Goal: Transaction & Acquisition: Obtain resource

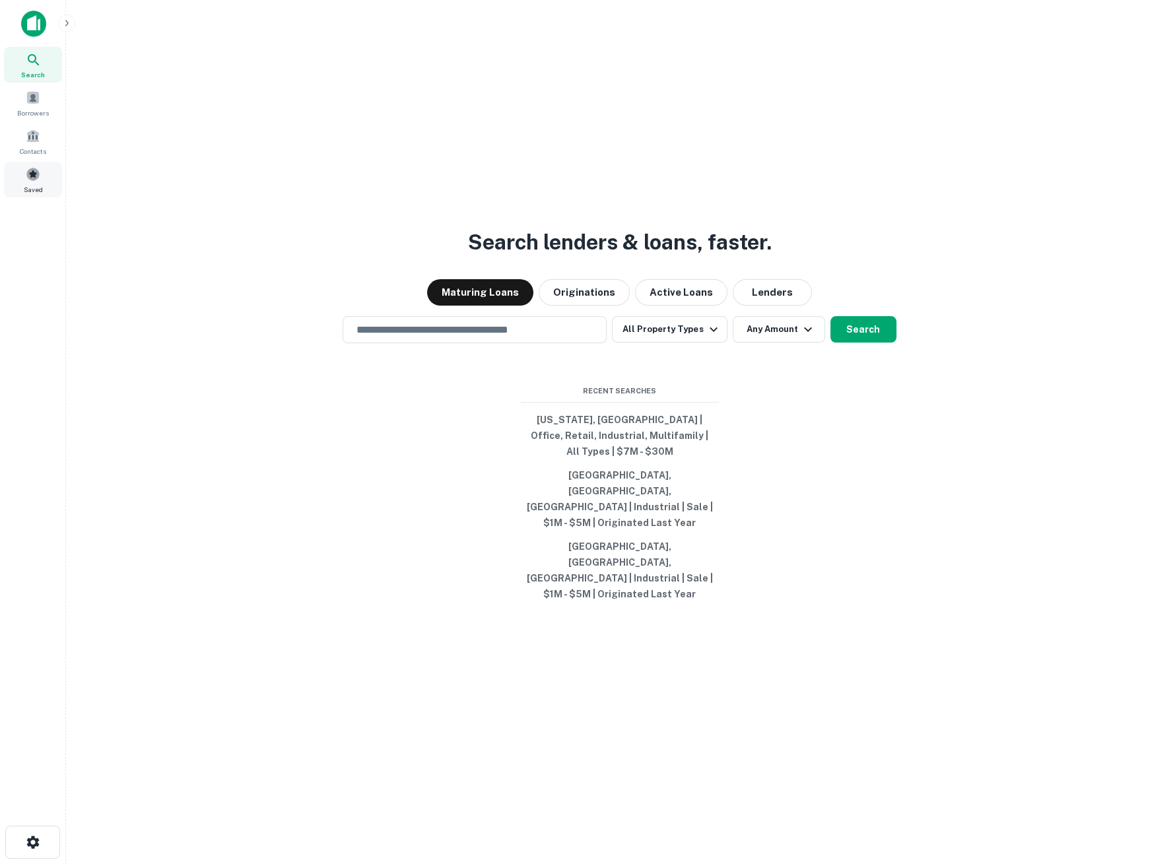
click at [24, 172] on div "Saved" at bounding box center [33, 180] width 58 height 36
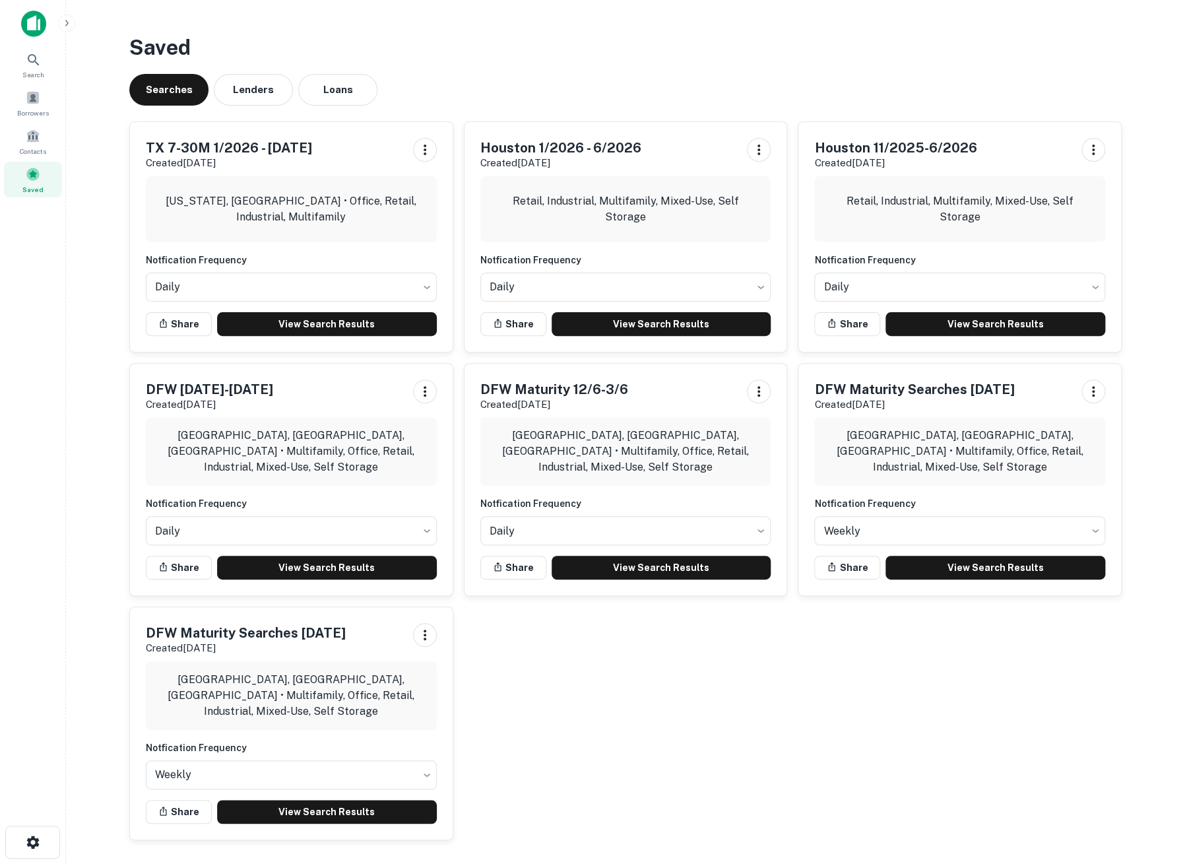
click at [339, 155] on div "TX 7-30M 1/2026 - 6/30/2026 Created Sep 5th, 2025" at bounding box center [291, 154] width 291 height 33
click at [315, 318] on link "View Search Results" at bounding box center [327, 324] width 220 height 24
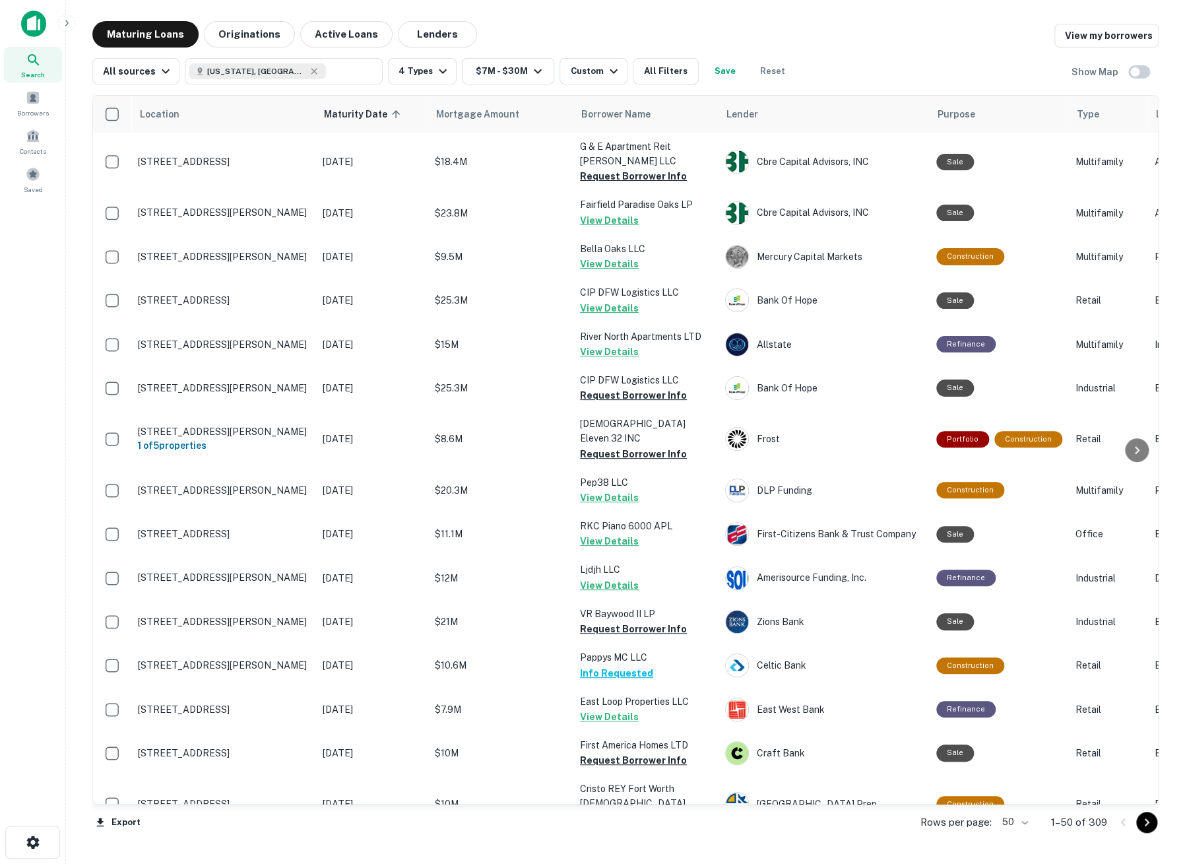
click at [1027, 820] on body "Search Borrowers Contacts Saved Maturing Loans Originations Active Loans Lender…" at bounding box center [592, 432] width 1185 height 864
click at [1013, 837] on li "100" at bounding box center [1016, 836] width 38 height 24
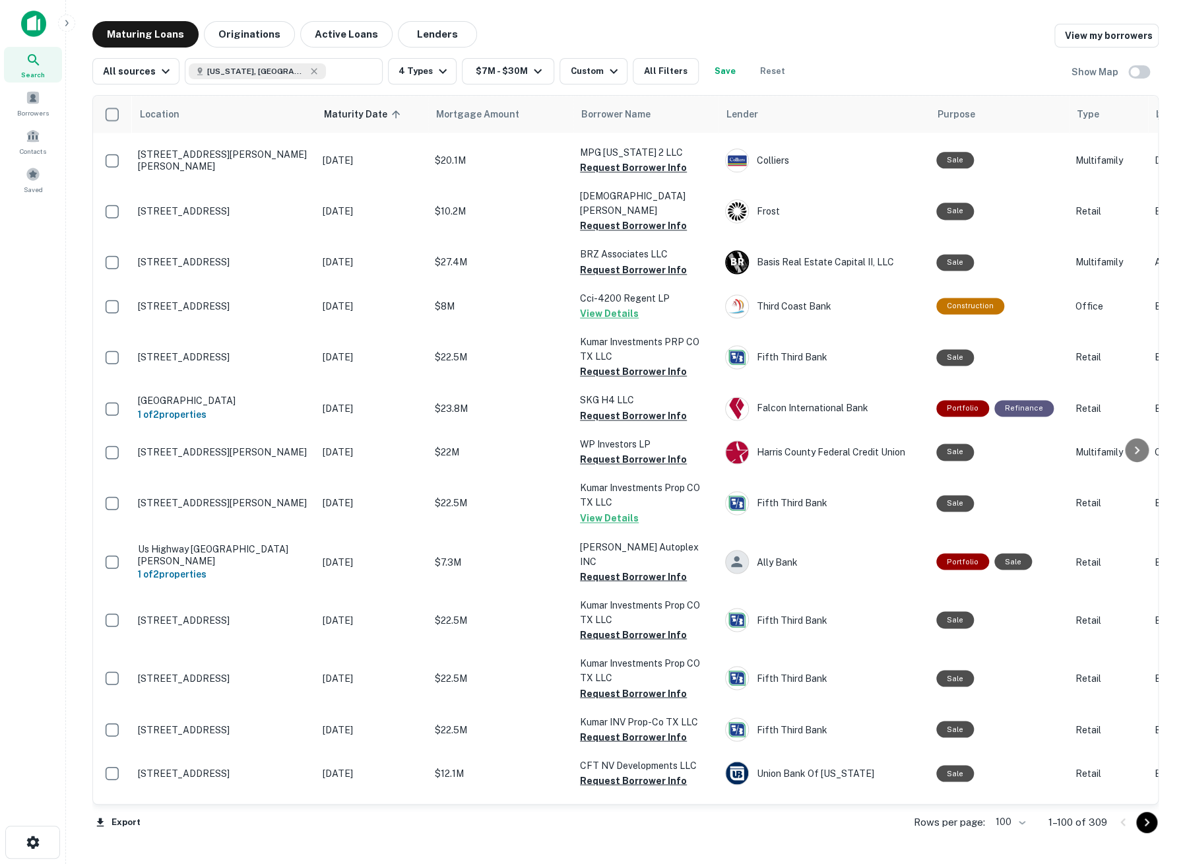
scroll to position [3593, 0]
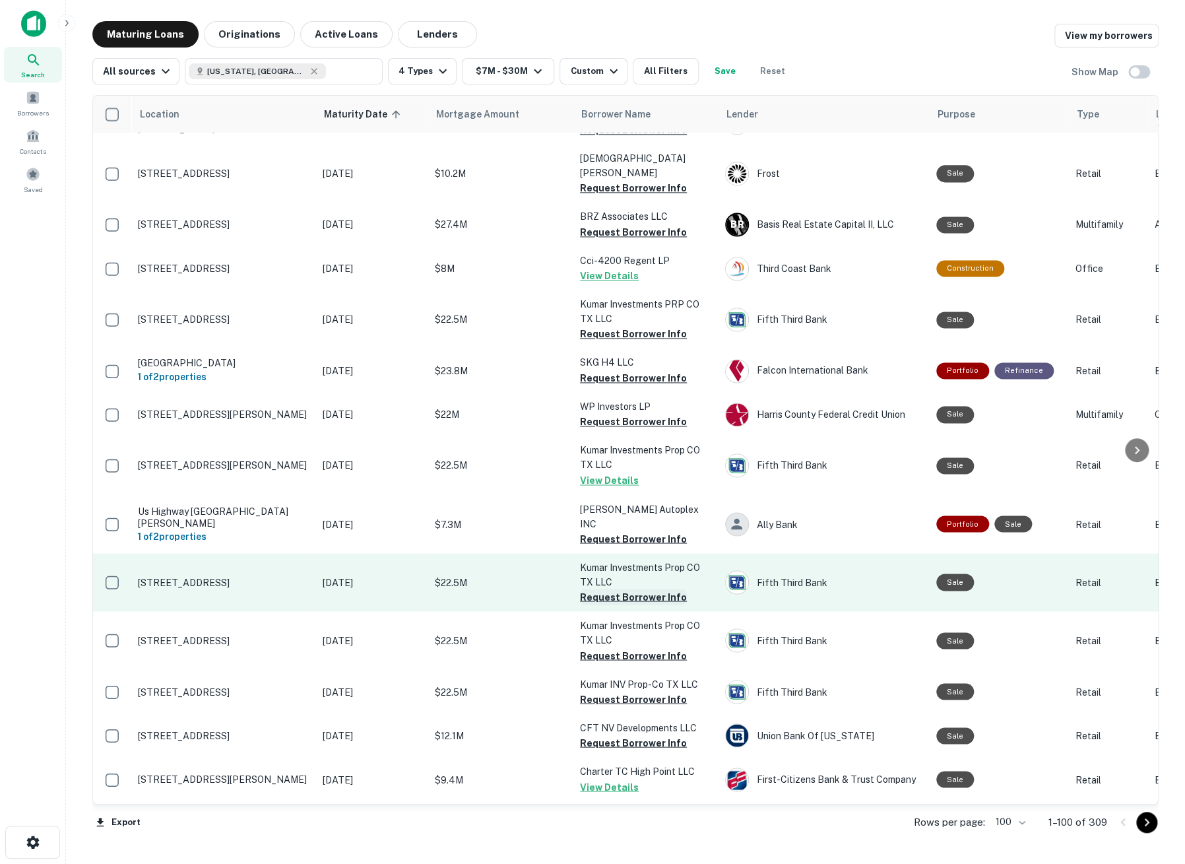
click at [620, 589] on button "Request Borrower Info" at bounding box center [633, 597] width 107 height 16
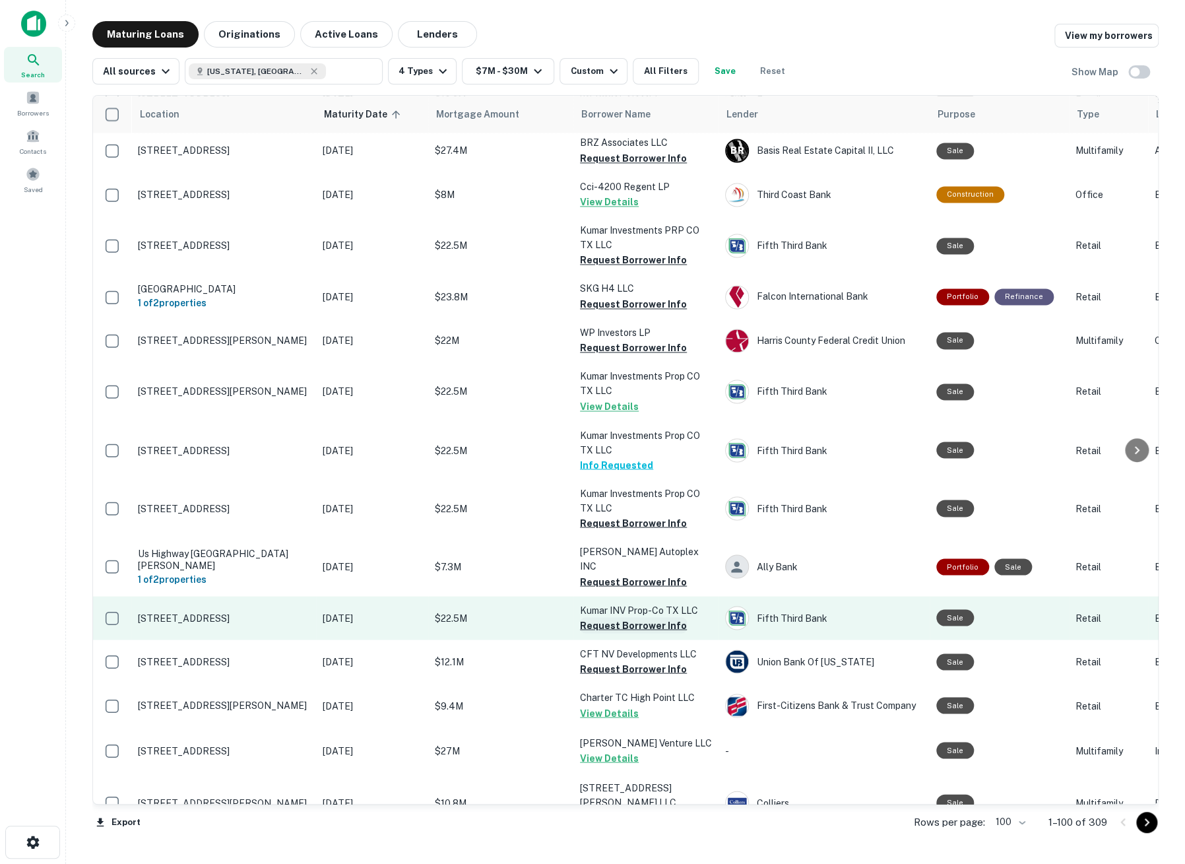
scroll to position [3740, 0]
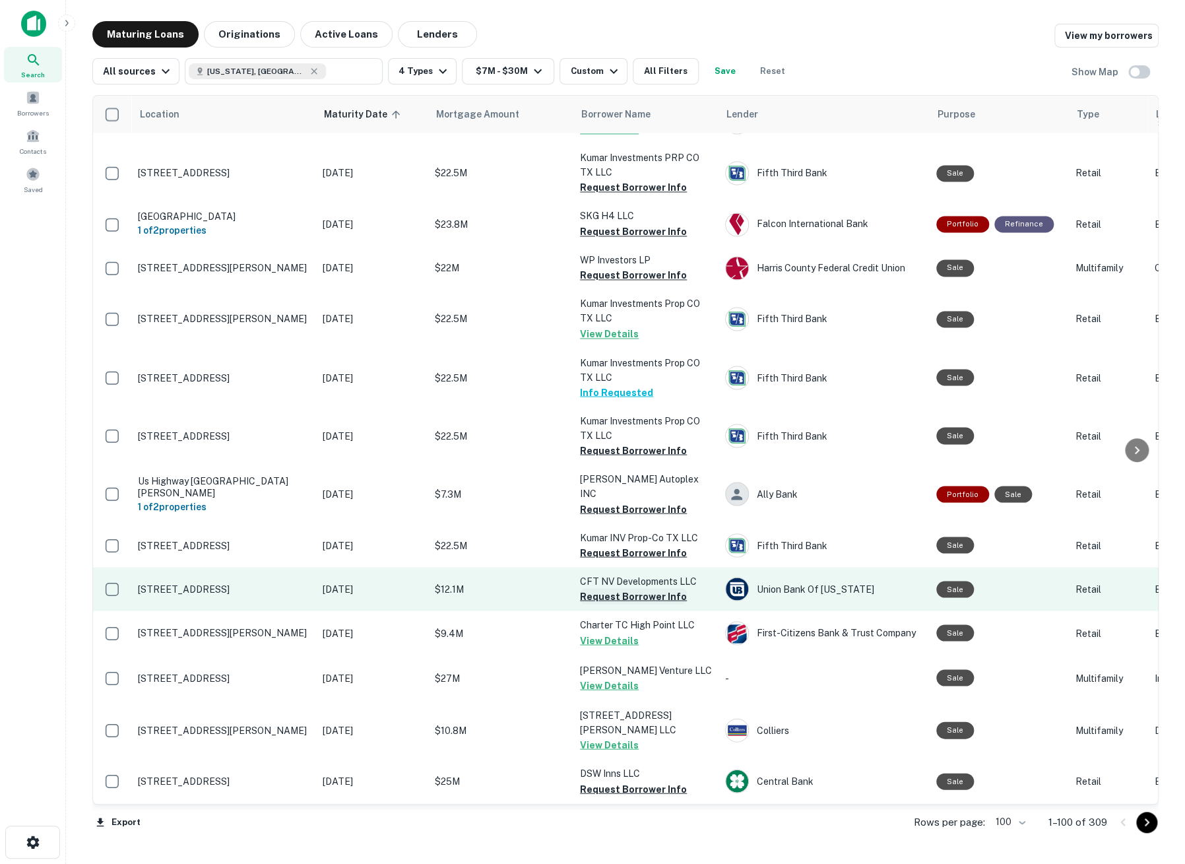
click at [597, 588] on button "Request Borrower Info" at bounding box center [633, 596] width 107 height 16
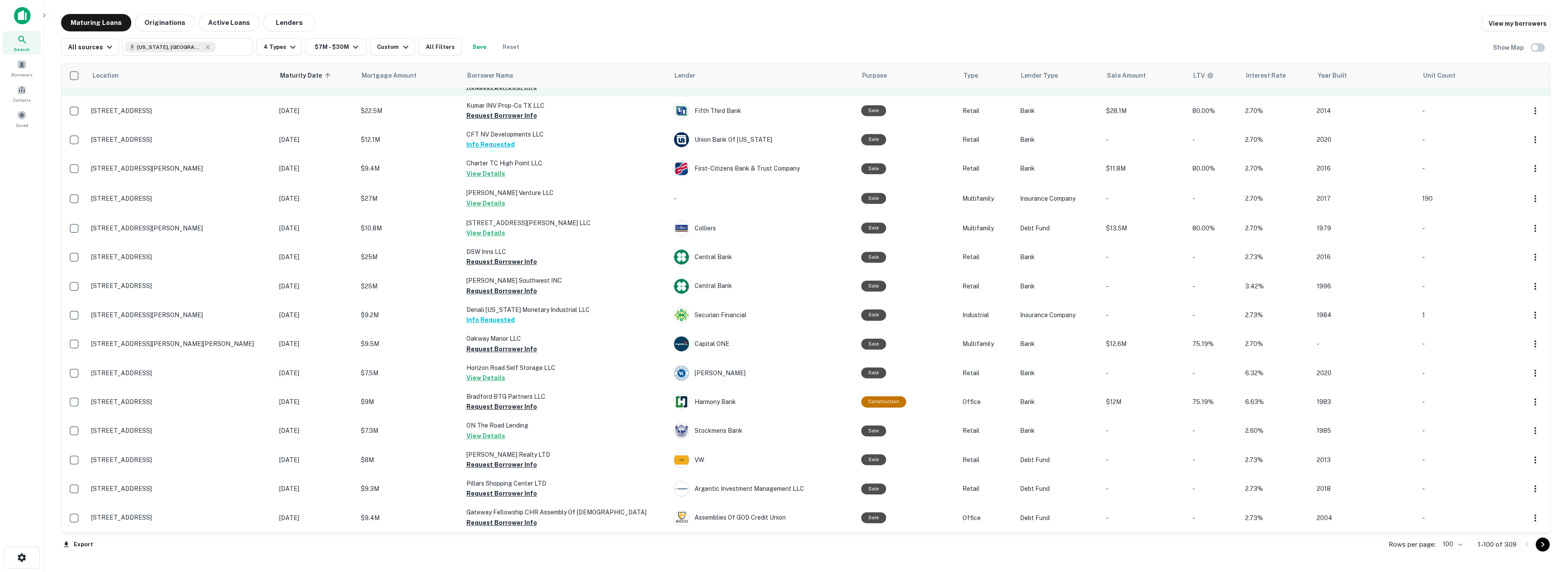
scroll to position [2465, 0]
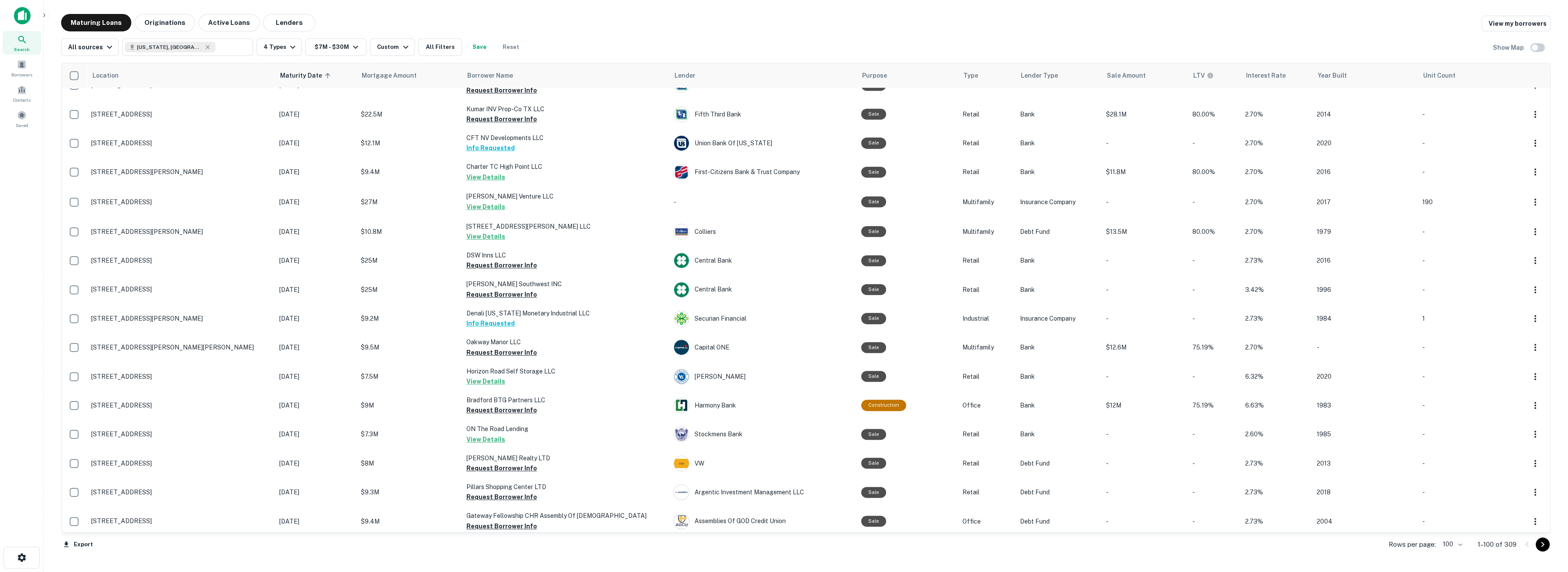
click at [783, 548] on button "Go to next page" at bounding box center [1542, 544] width 14 height 14
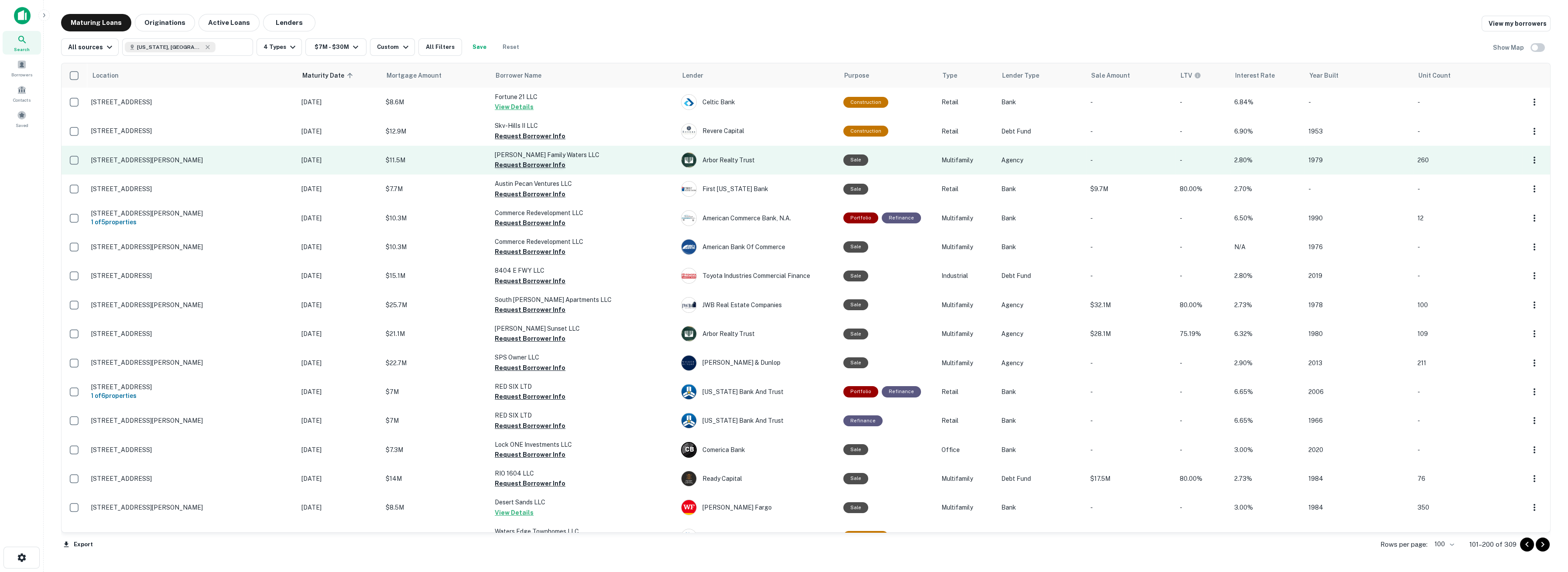
click at [494, 165] on button "Request Borrower Info" at bounding box center [529, 165] width 71 height 11
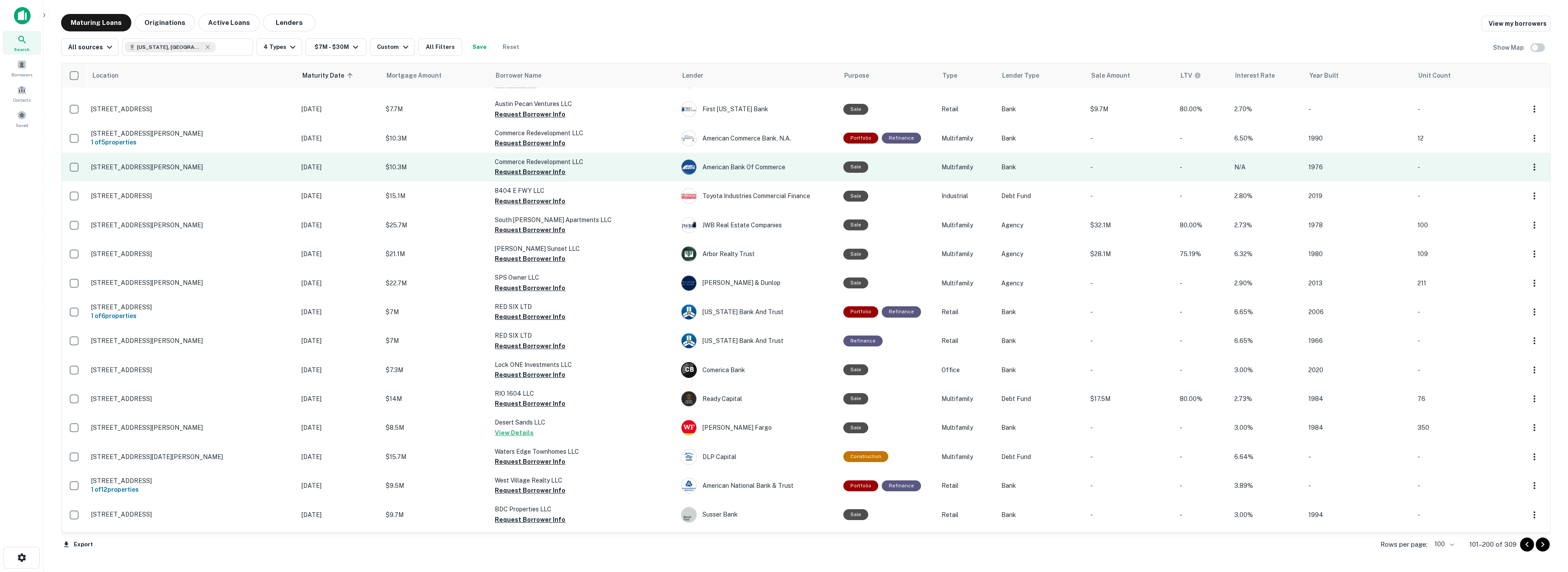
scroll to position [97, 0]
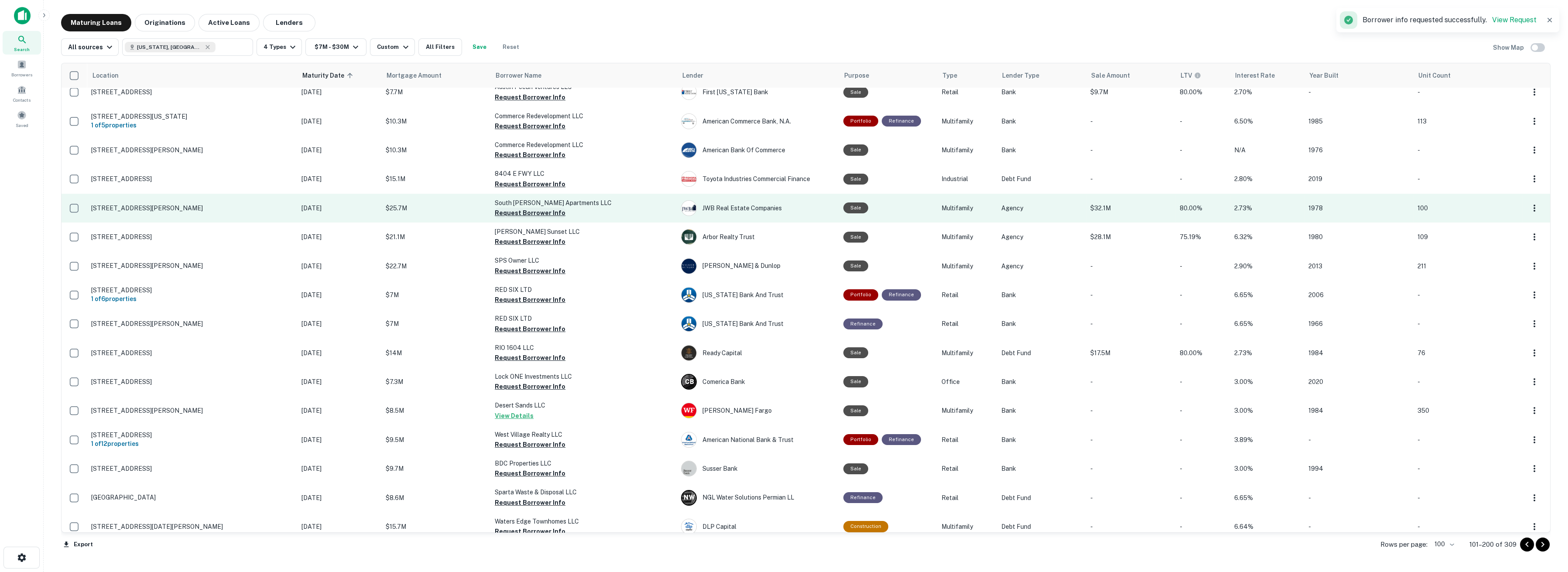
click at [510, 211] on button "Request Borrower Info" at bounding box center [529, 213] width 71 height 11
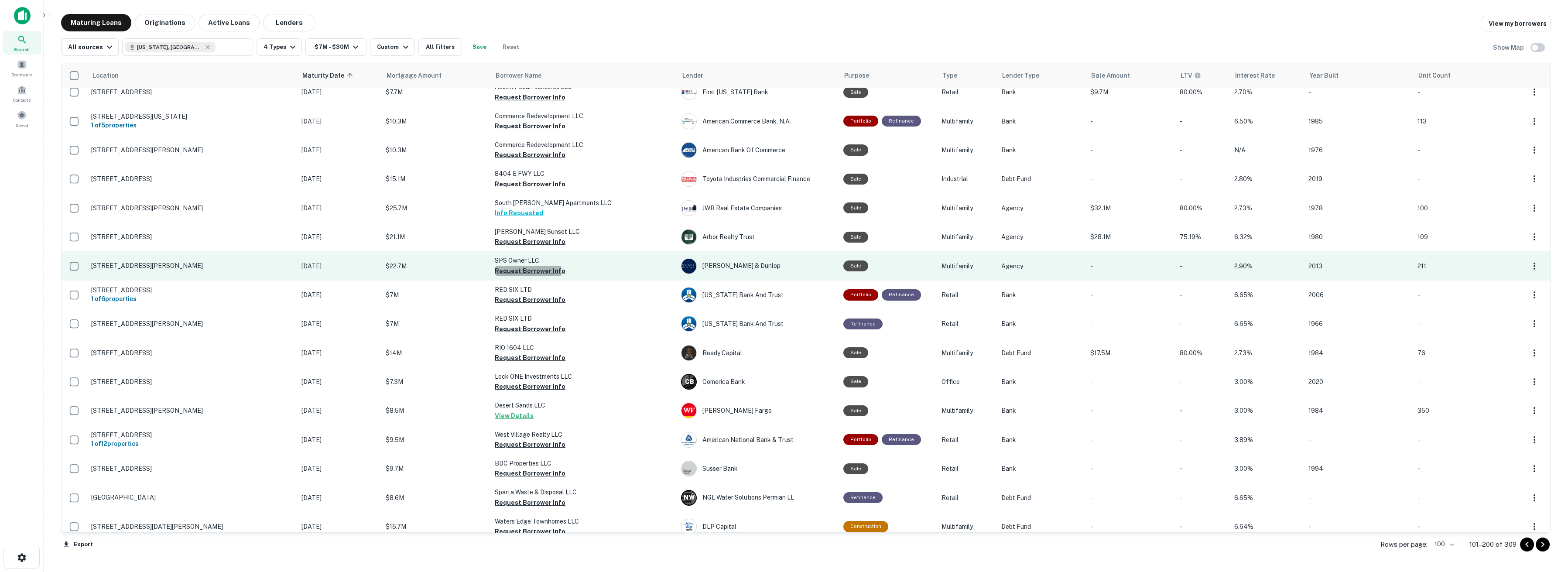
click at [505, 271] on button "Request Borrower Info" at bounding box center [529, 271] width 71 height 11
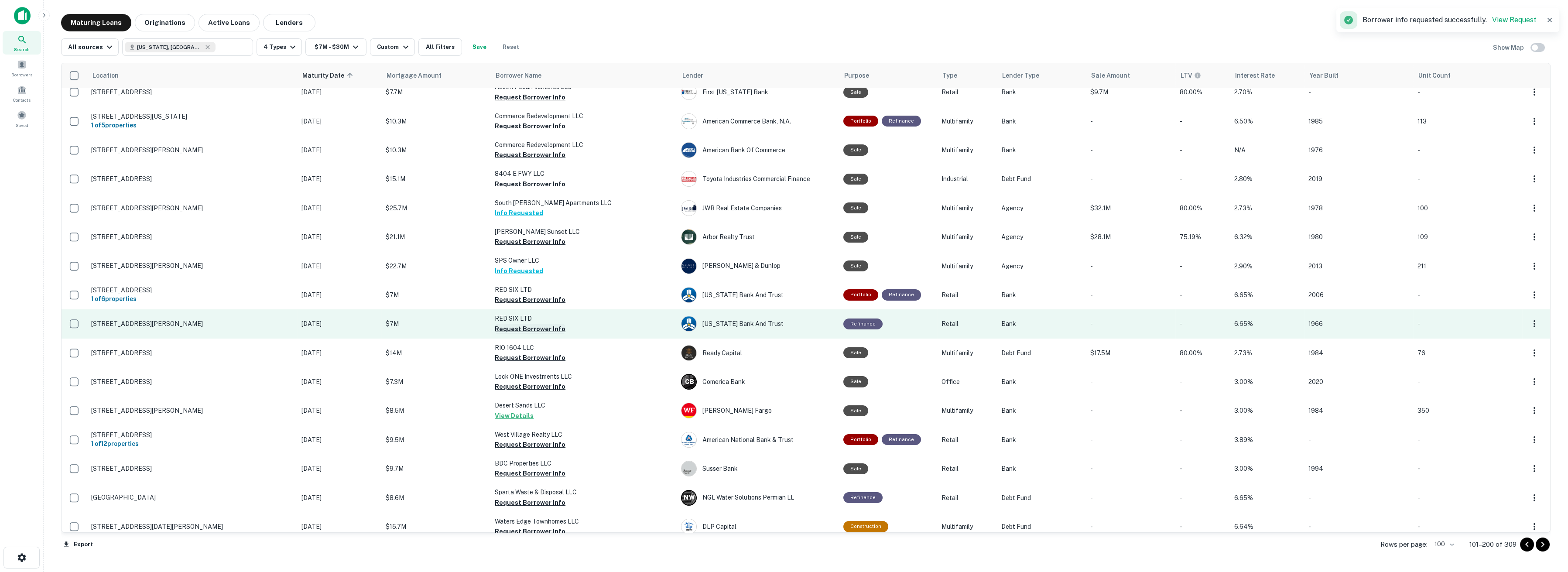
click at [508, 329] on button "Request Borrower Info" at bounding box center [529, 329] width 71 height 11
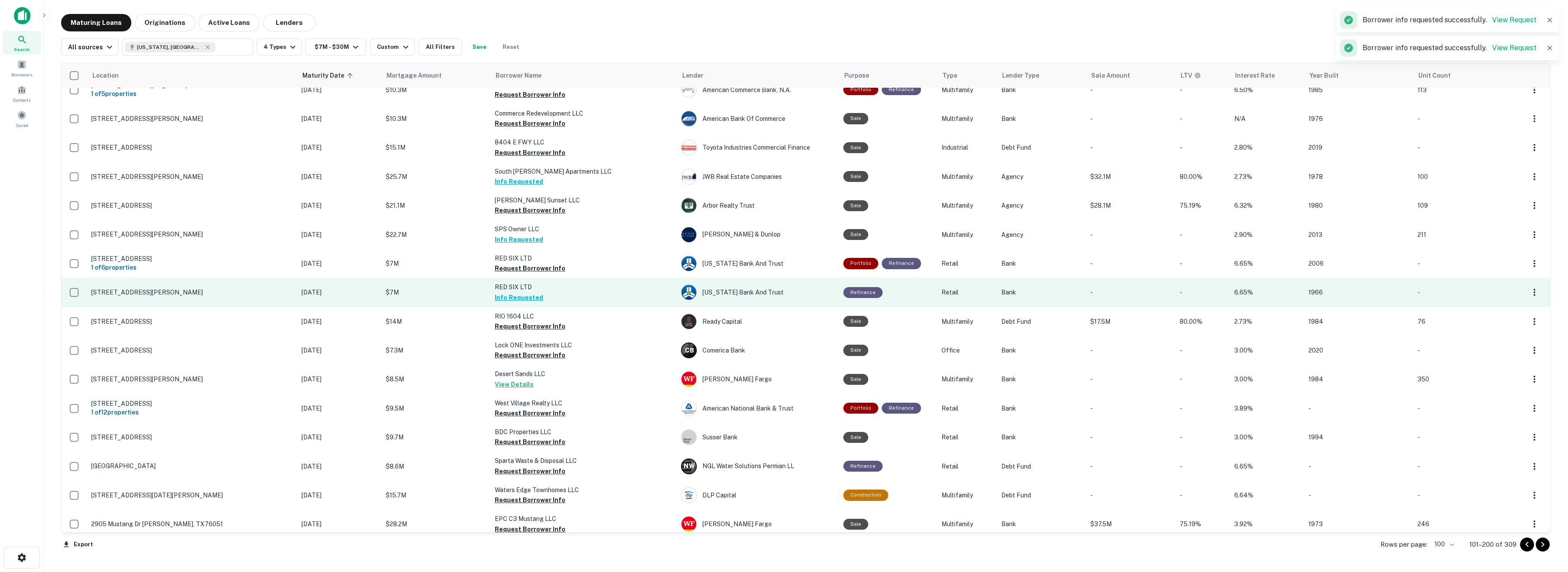
scroll to position [145, 0]
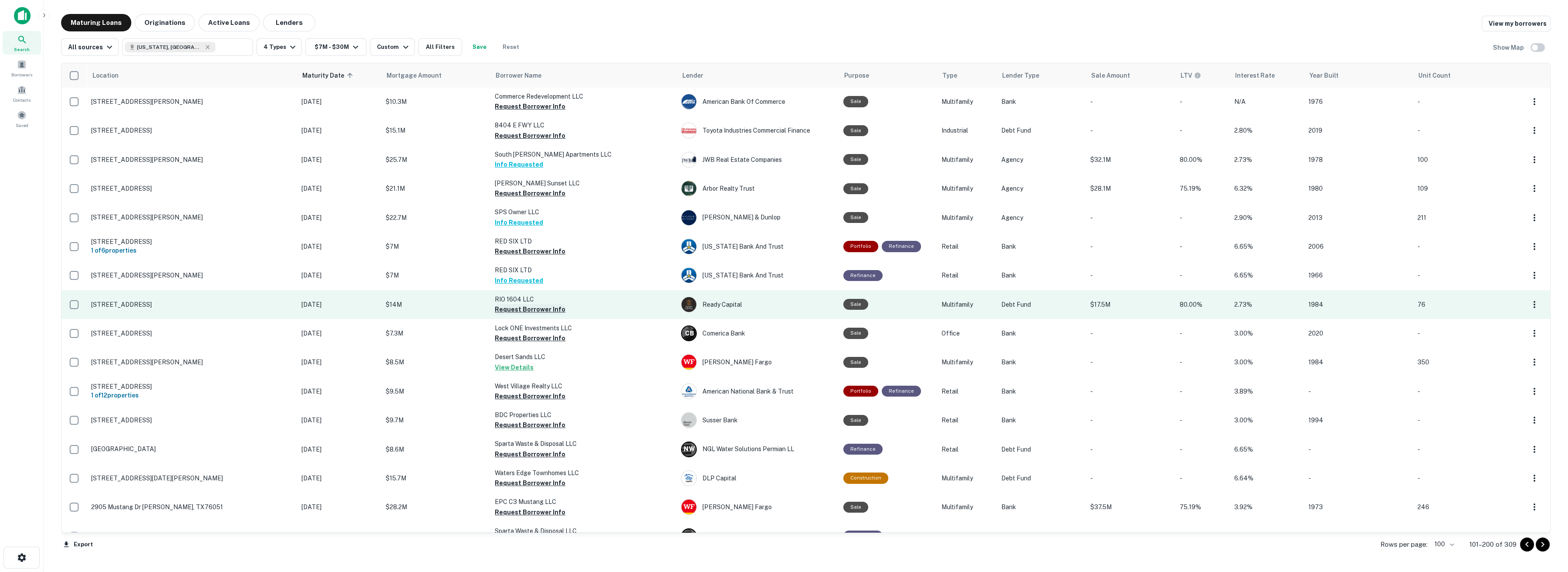
click at [501, 307] on button "Request Borrower Info" at bounding box center [529, 309] width 71 height 11
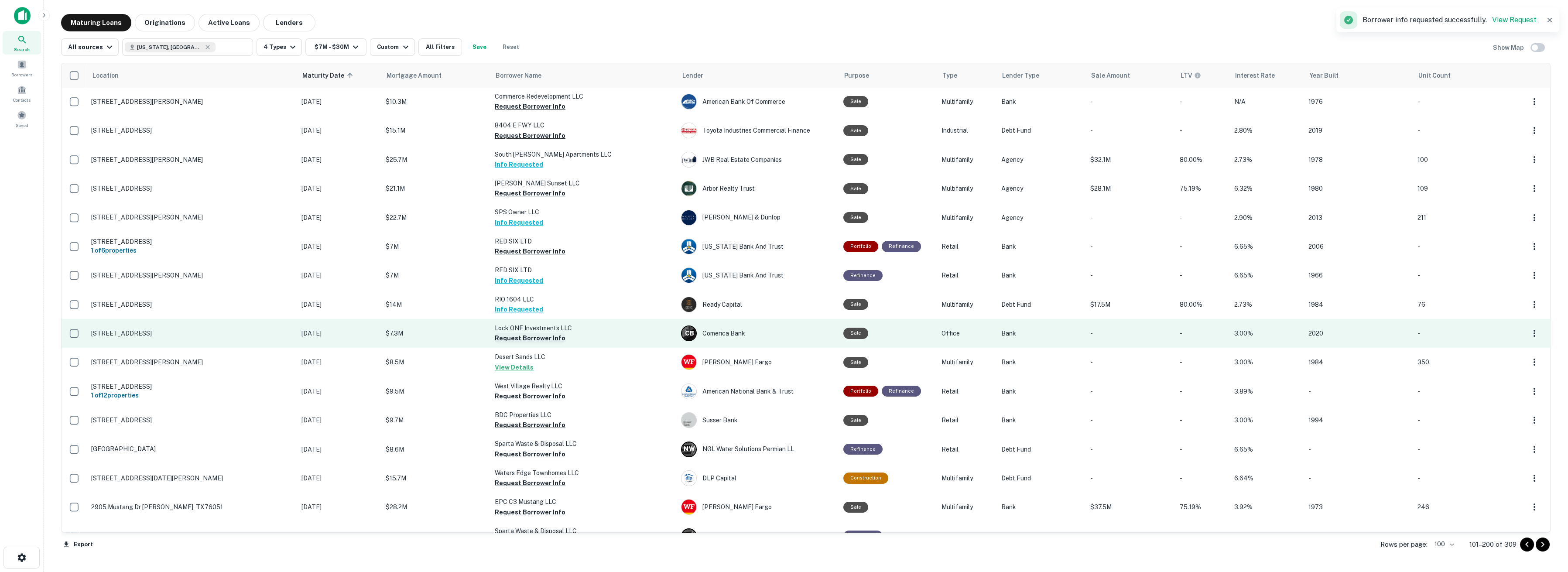
click at [503, 339] on button "Request Borrower Info" at bounding box center [529, 339] width 71 height 11
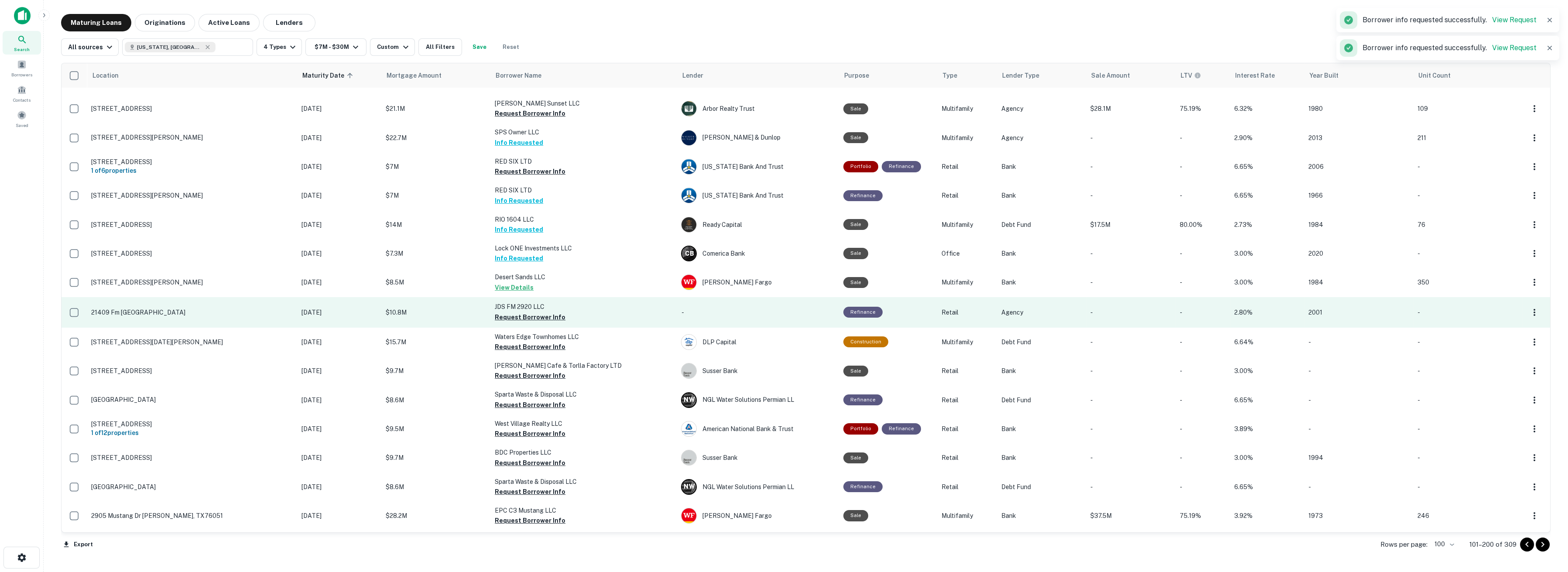
scroll to position [242, 0]
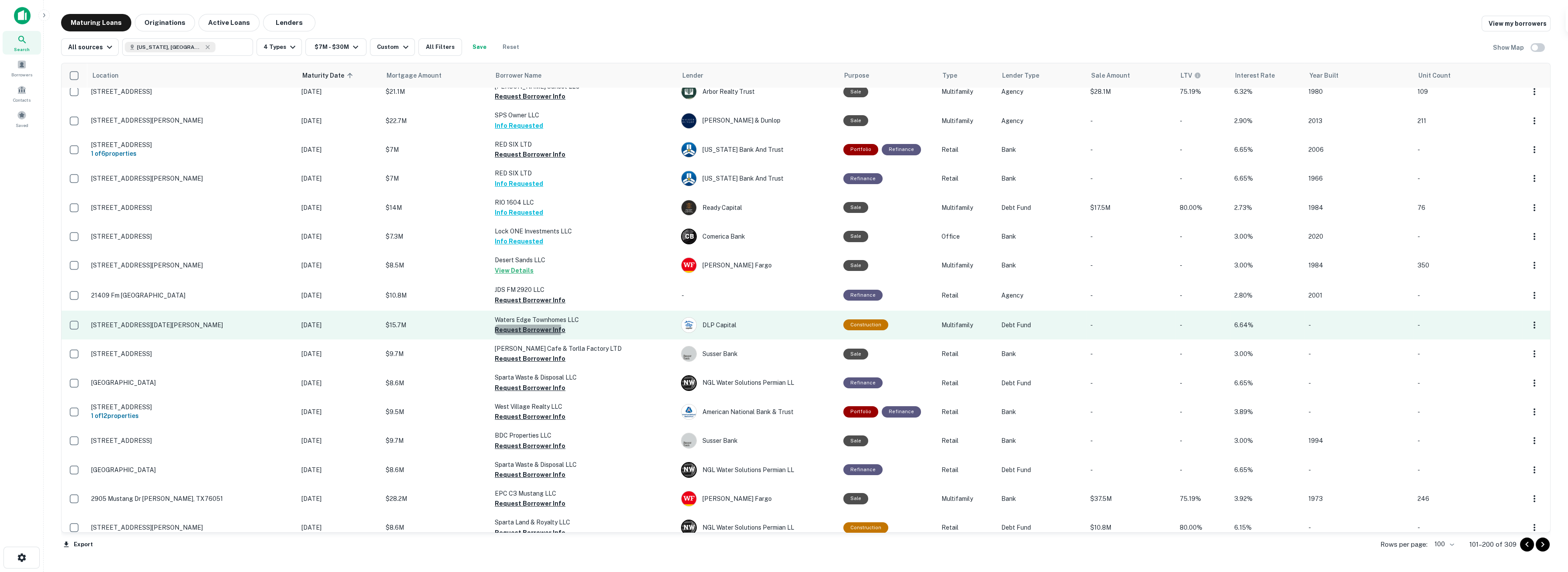
click at [502, 328] on button "Request Borrower Info" at bounding box center [529, 330] width 71 height 11
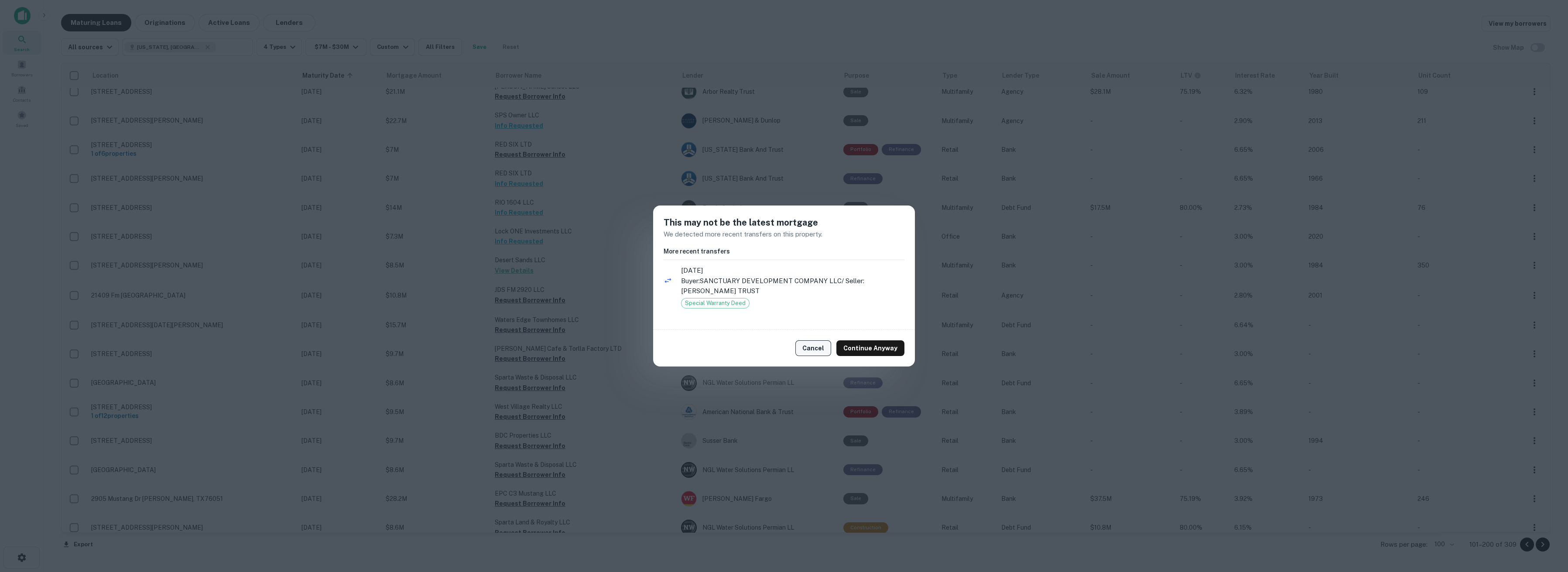
click at [783, 346] on button "Cancel" at bounding box center [813, 348] width 36 height 16
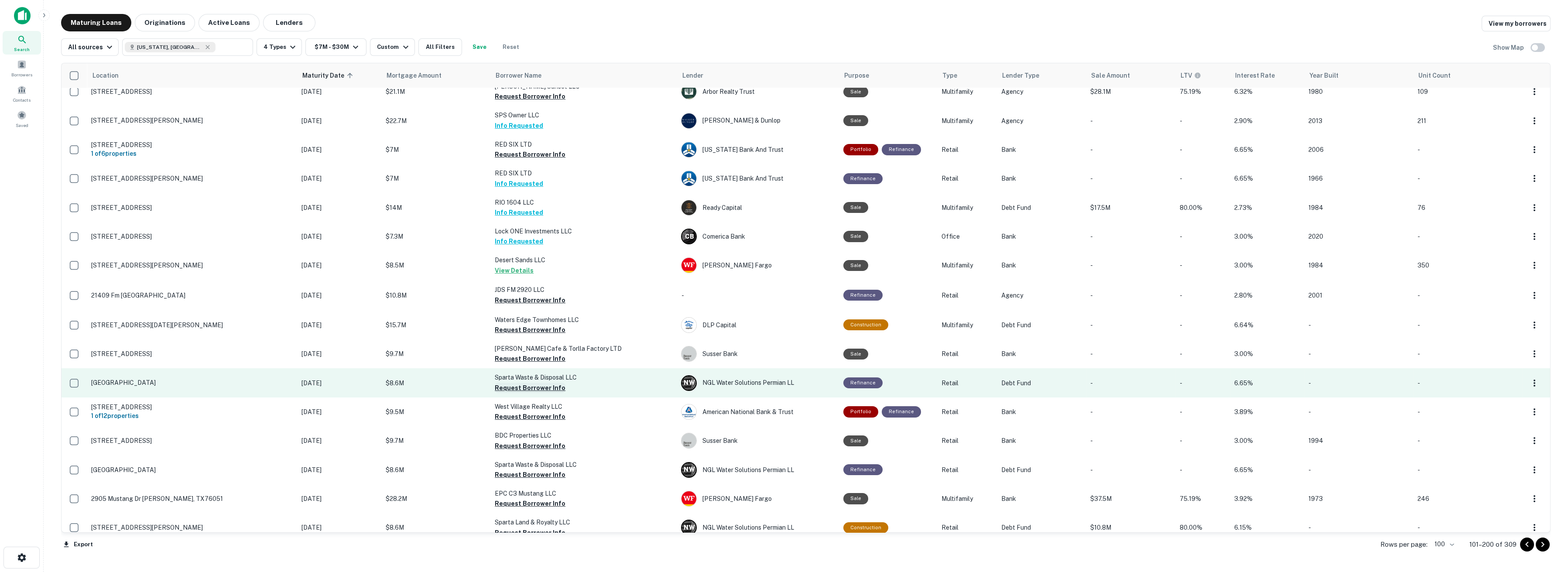
scroll to position [291, 0]
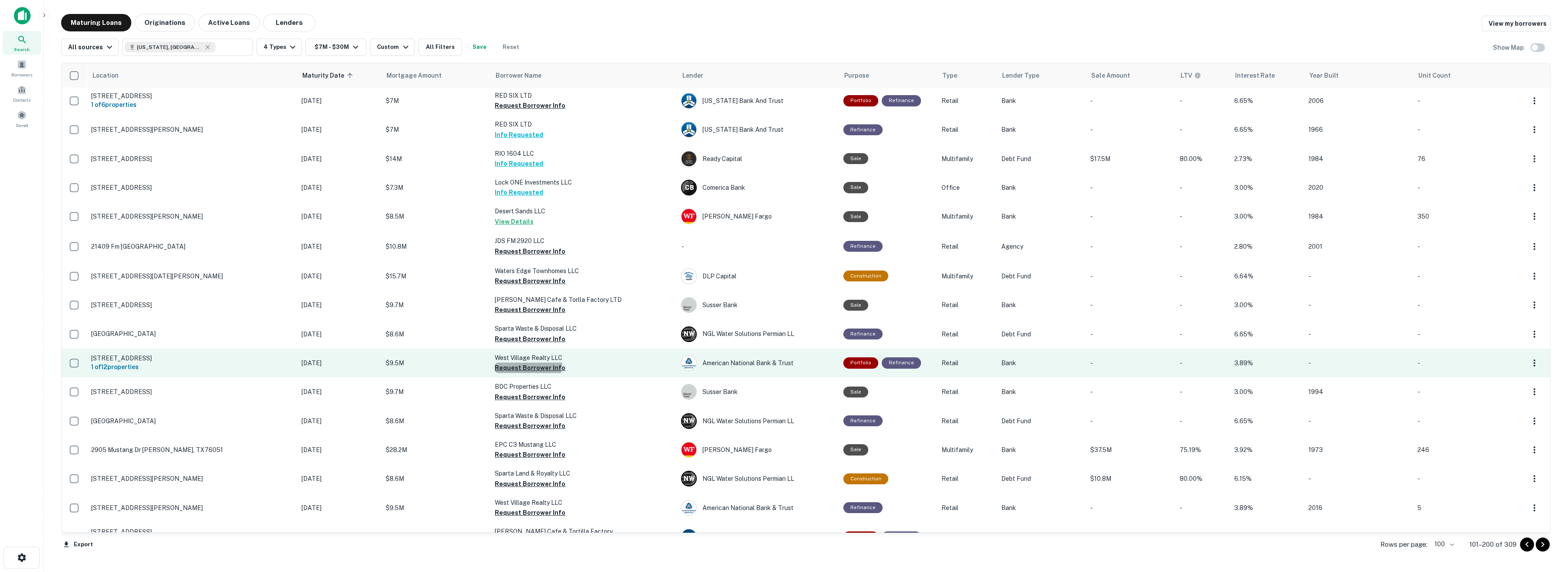
click at [513, 363] on button "Request Borrower Info" at bounding box center [529, 368] width 71 height 11
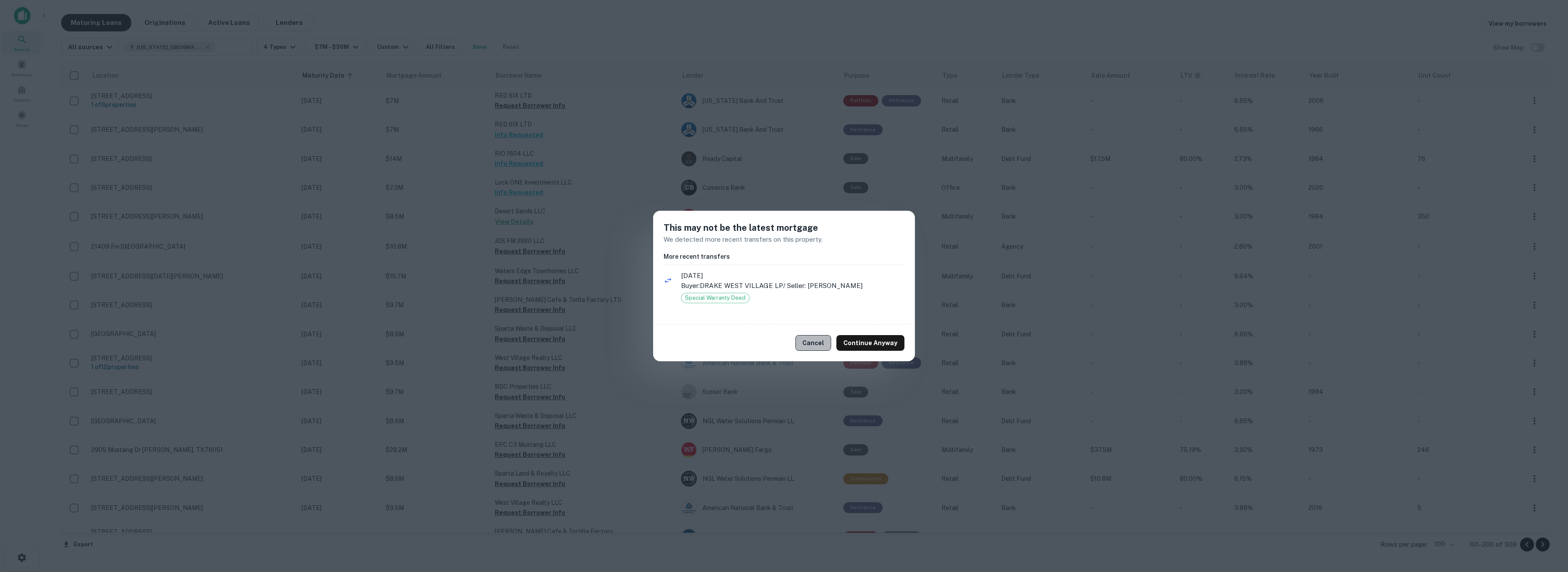
click at [783, 339] on button "Cancel" at bounding box center [813, 343] width 36 height 16
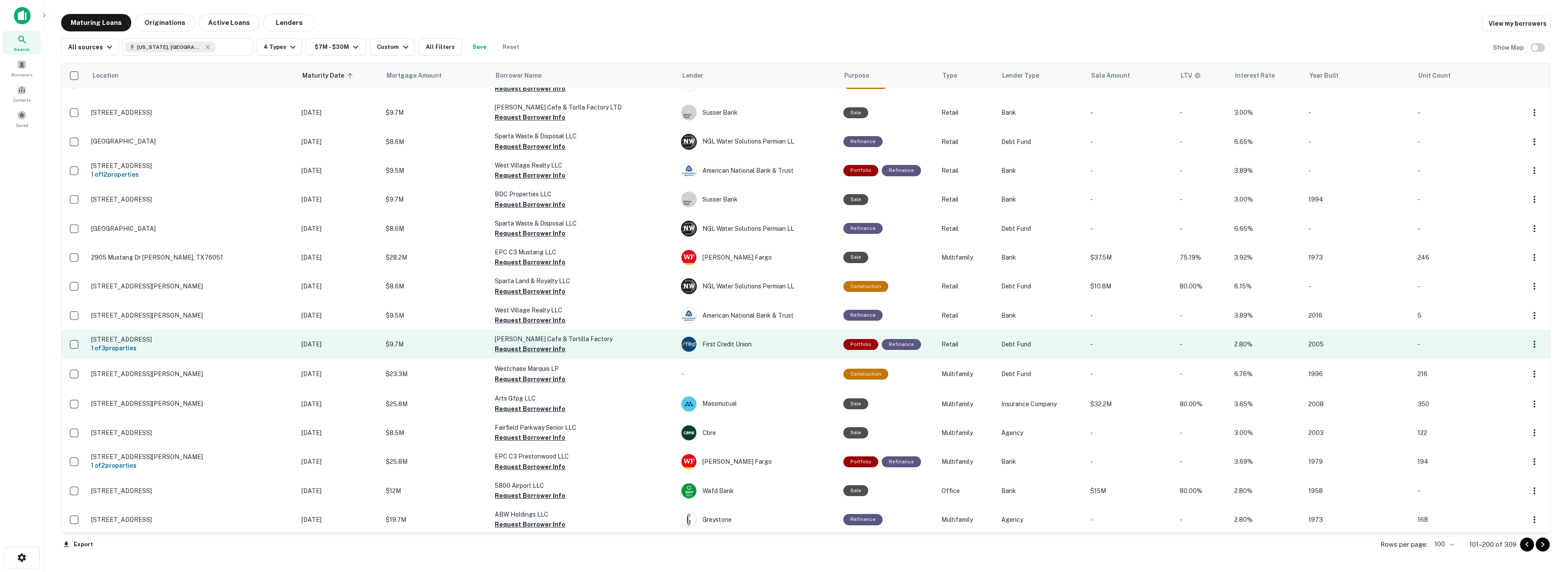
scroll to position [485, 0]
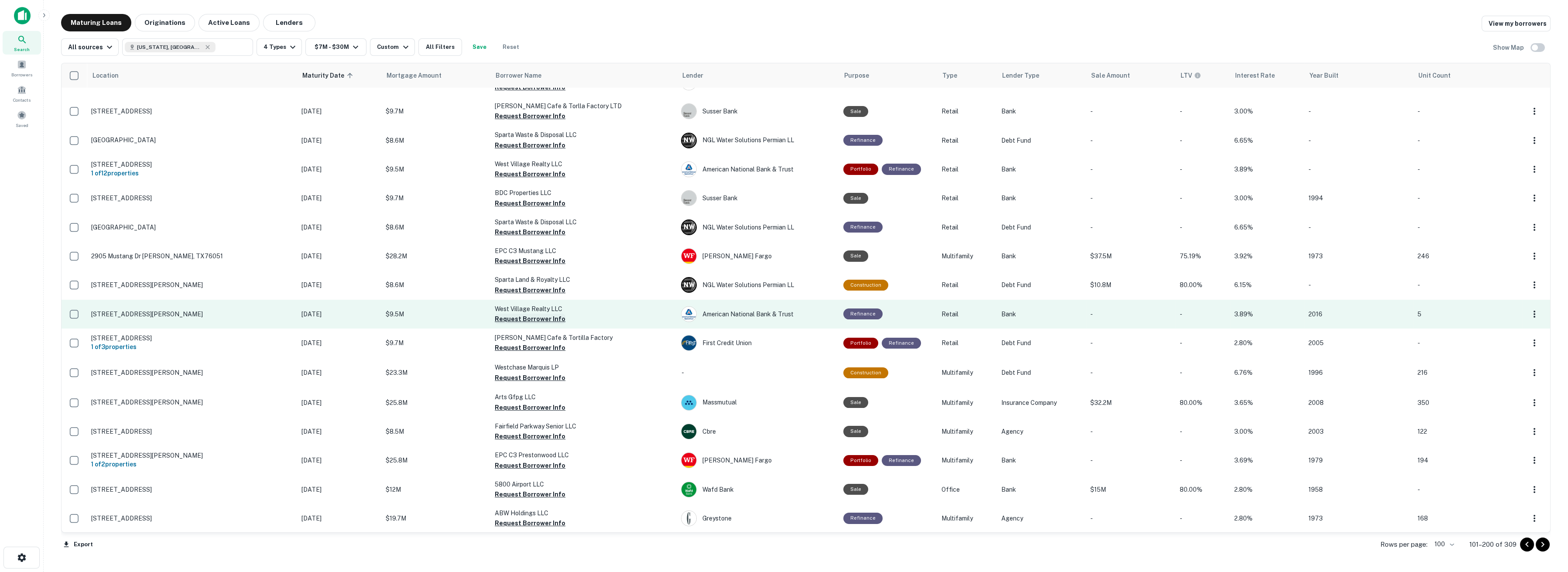
click at [514, 319] on button "Request Borrower Info" at bounding box center [529, 319] width 71 height 11
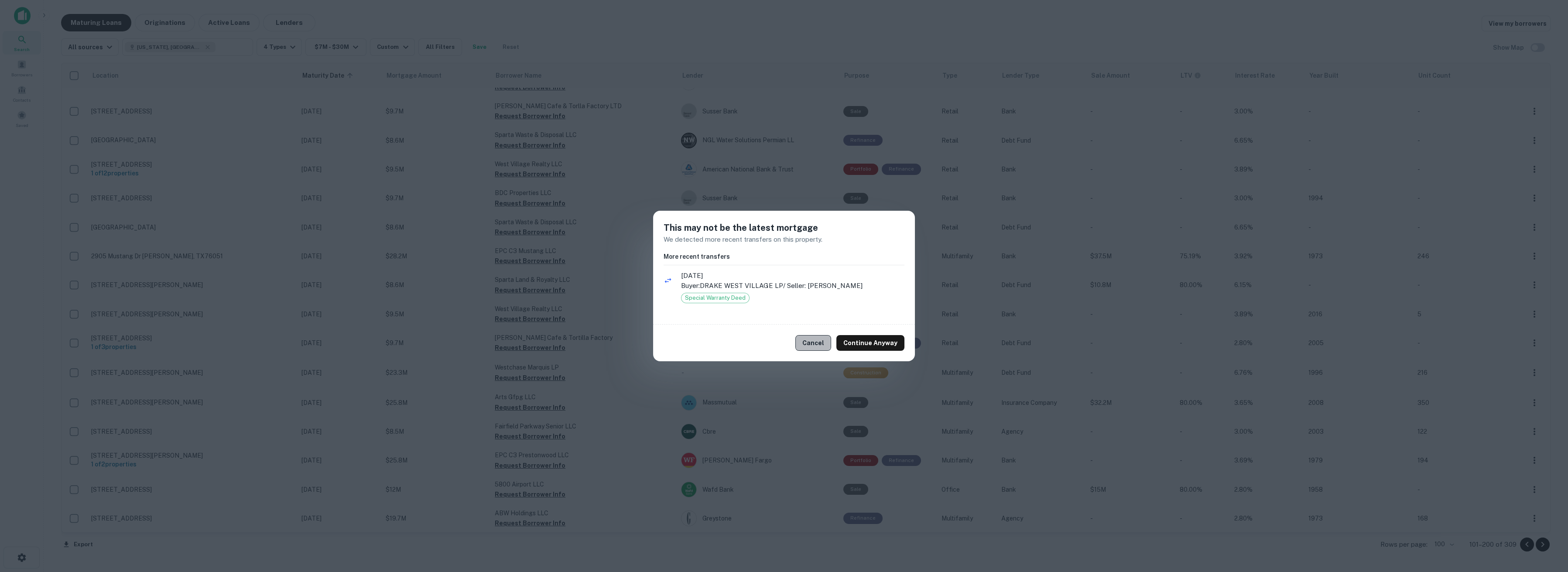
click at [783, 347] on button "Cancel" at bounding box center [813, 343] width 36 height 16
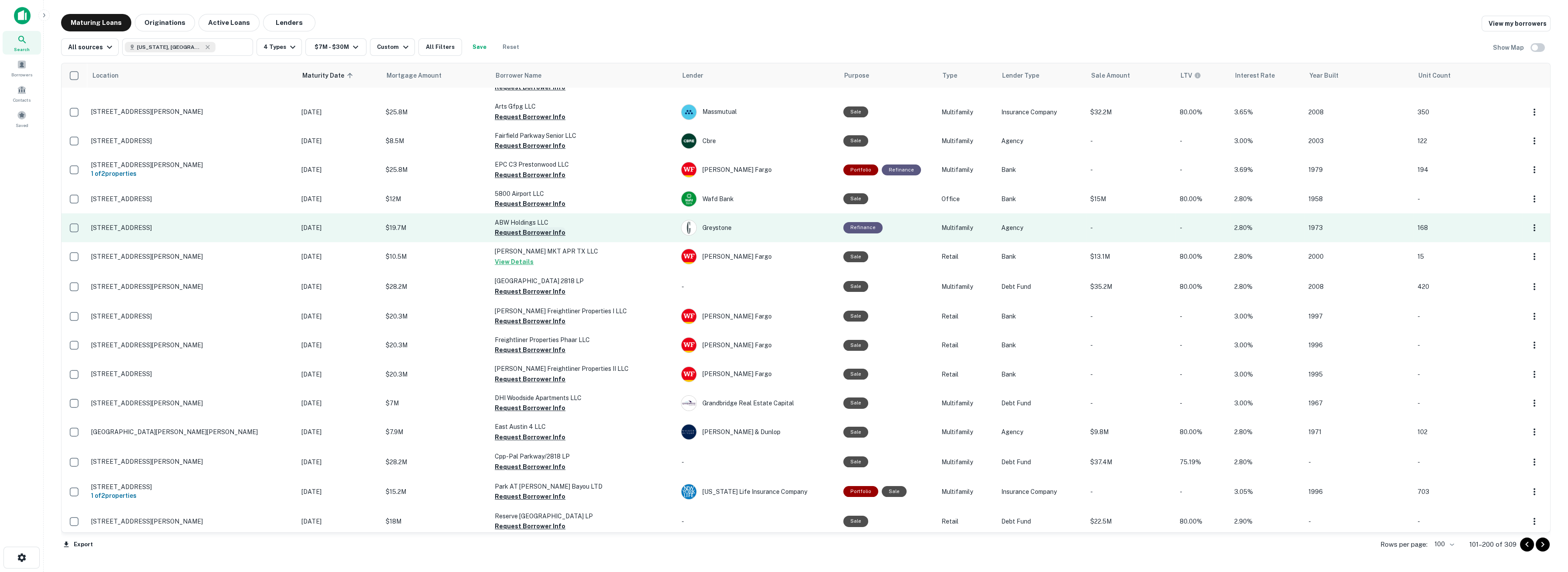
scroll to position [825, 0]
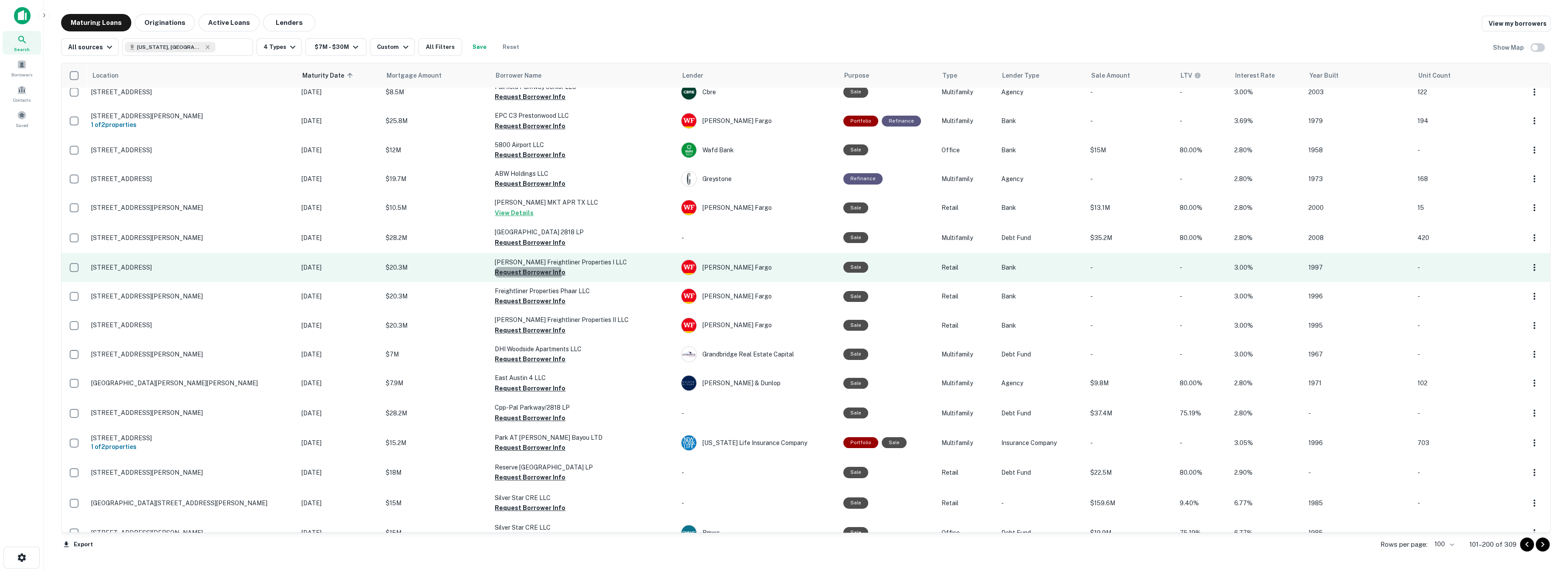
click at [508, 274] on button "Request Borrower Info" at bounding box center [529, 272] width 71 height 11
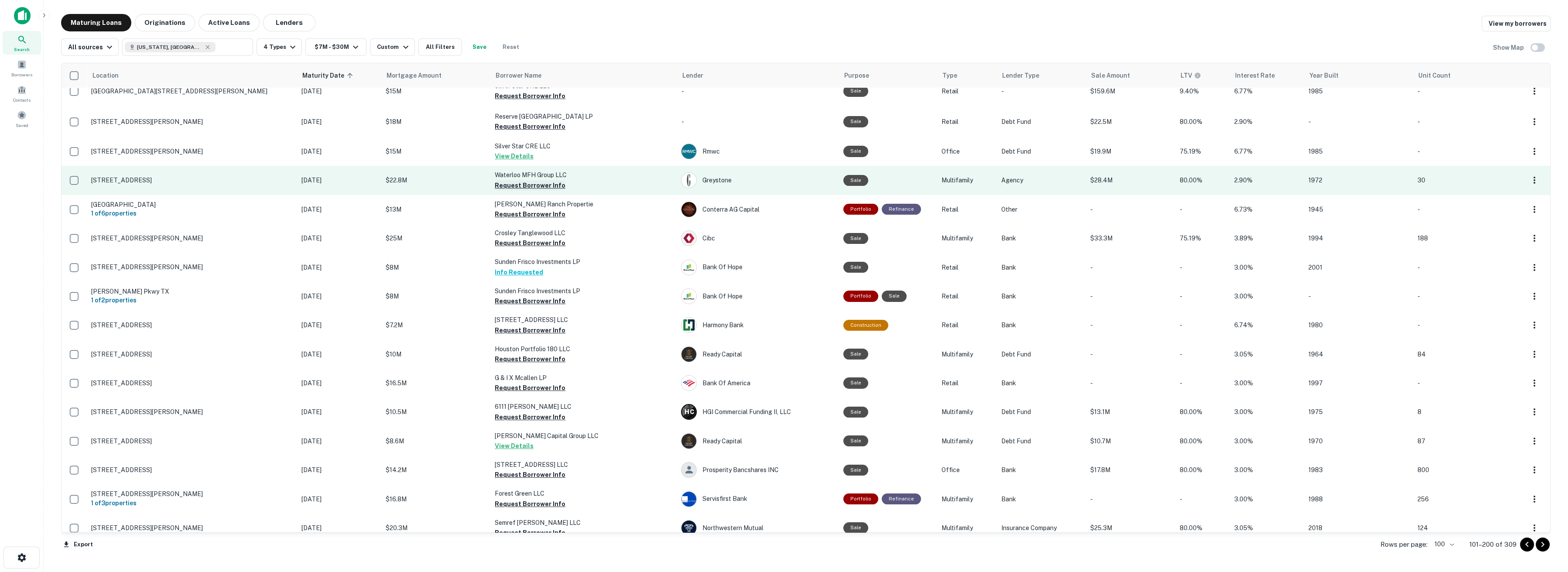
scroll to position [1212, 0]
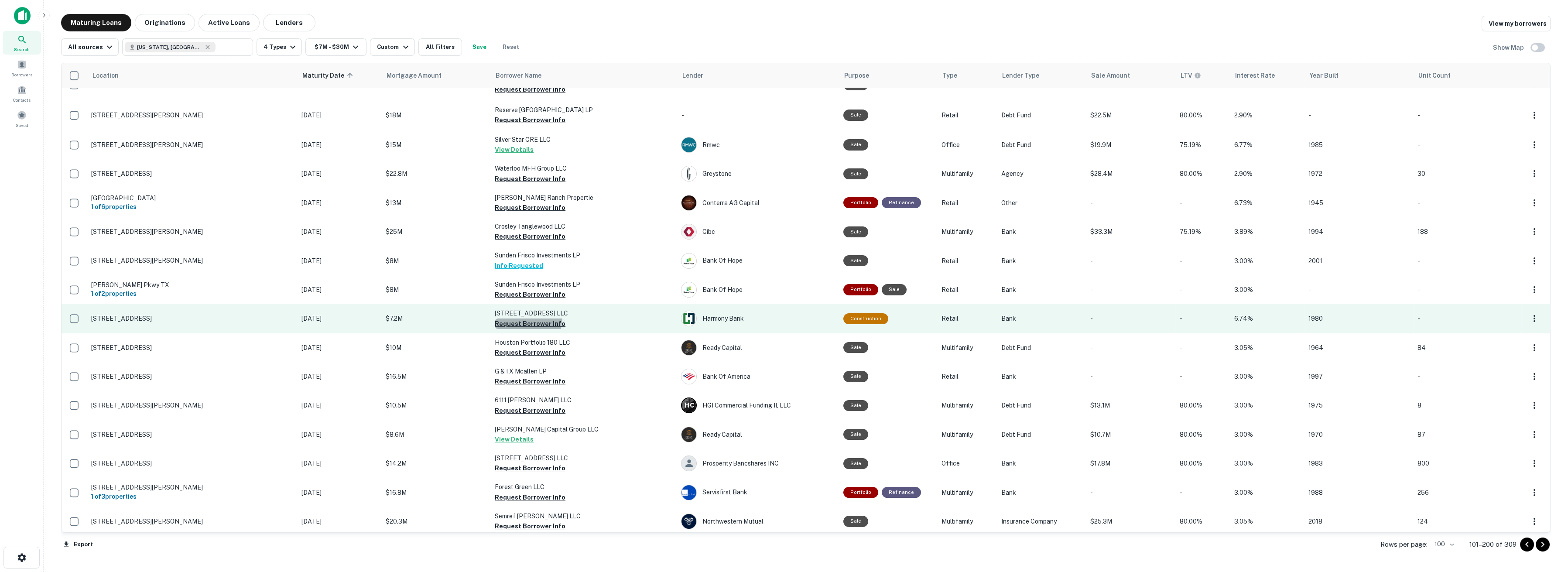
click at [513, 319] on button "Request Borrower Info" at bounding box center [529, 324] width 71 height 11
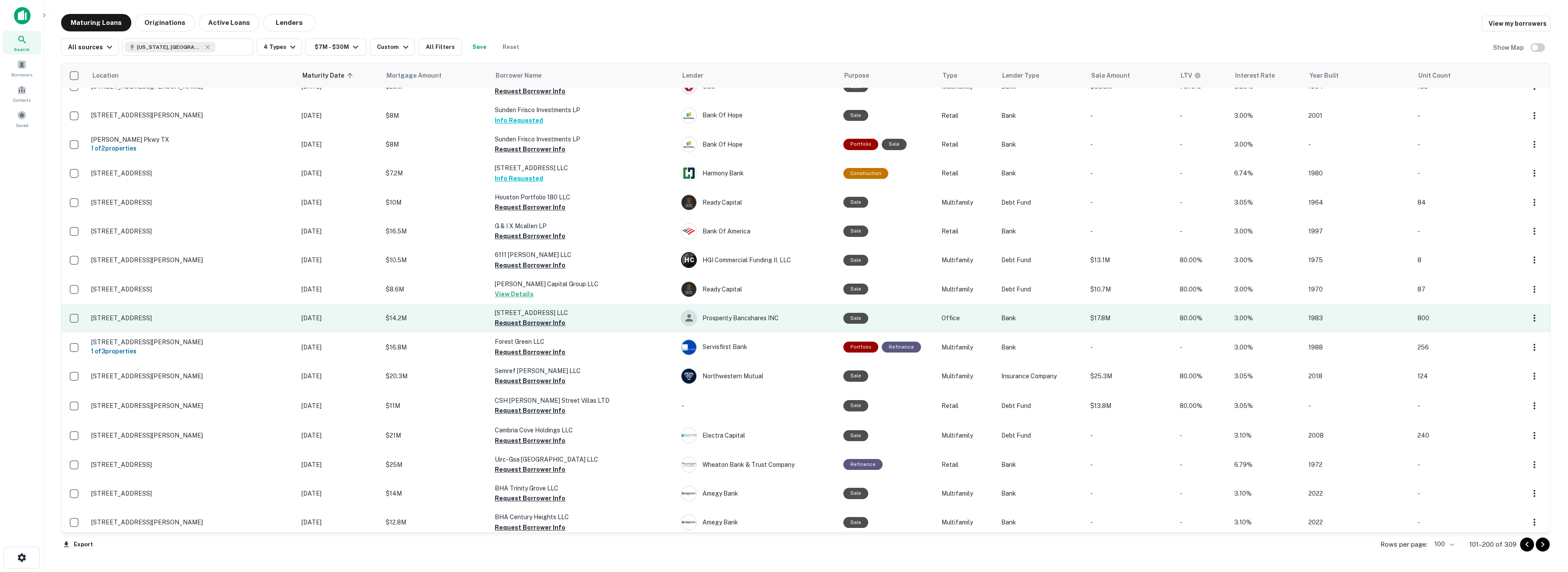
scroll to position [1407, 0]
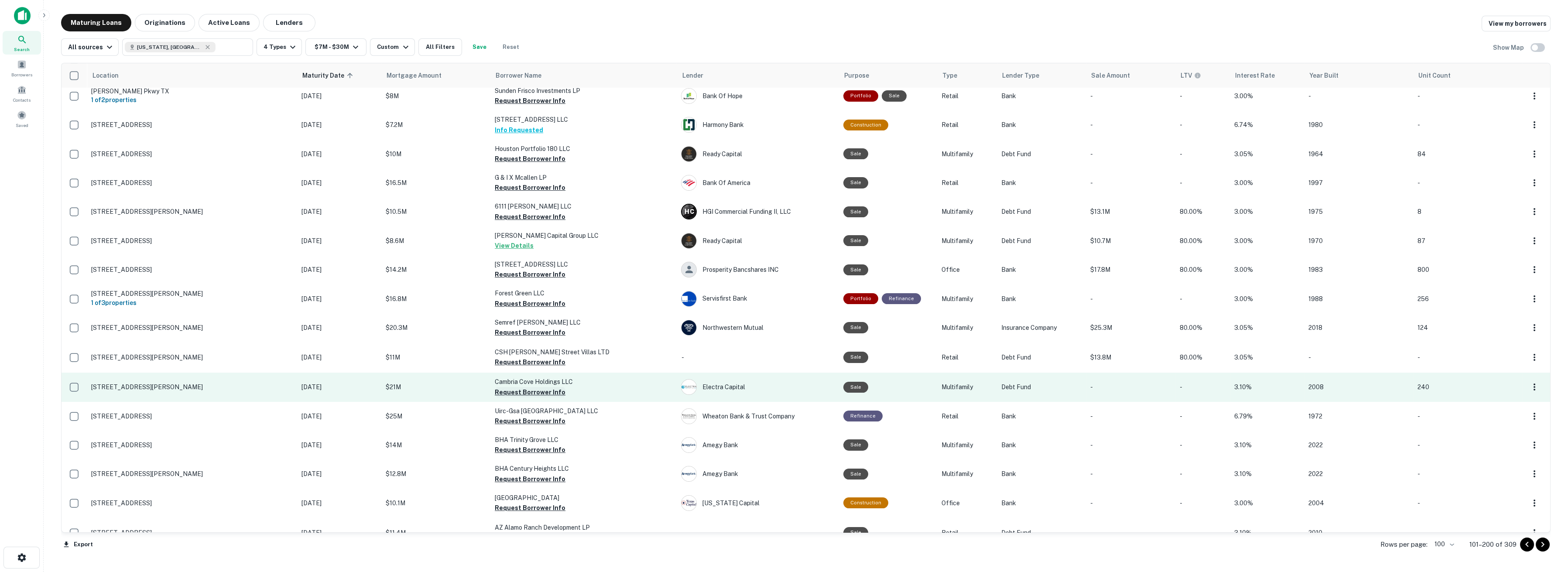
click at [520, 389] on button "Request Borrower Info" at bounding box center [529, 392] width 71 height 11
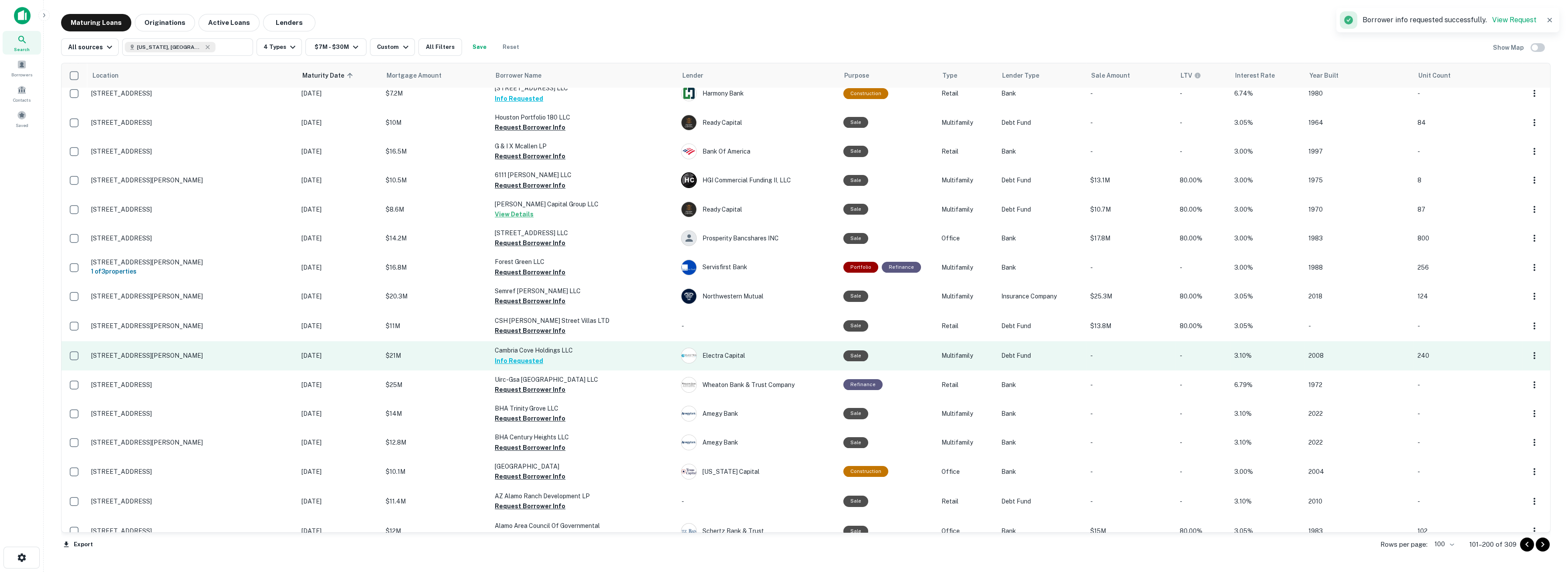
scroll to position [1455, 0]
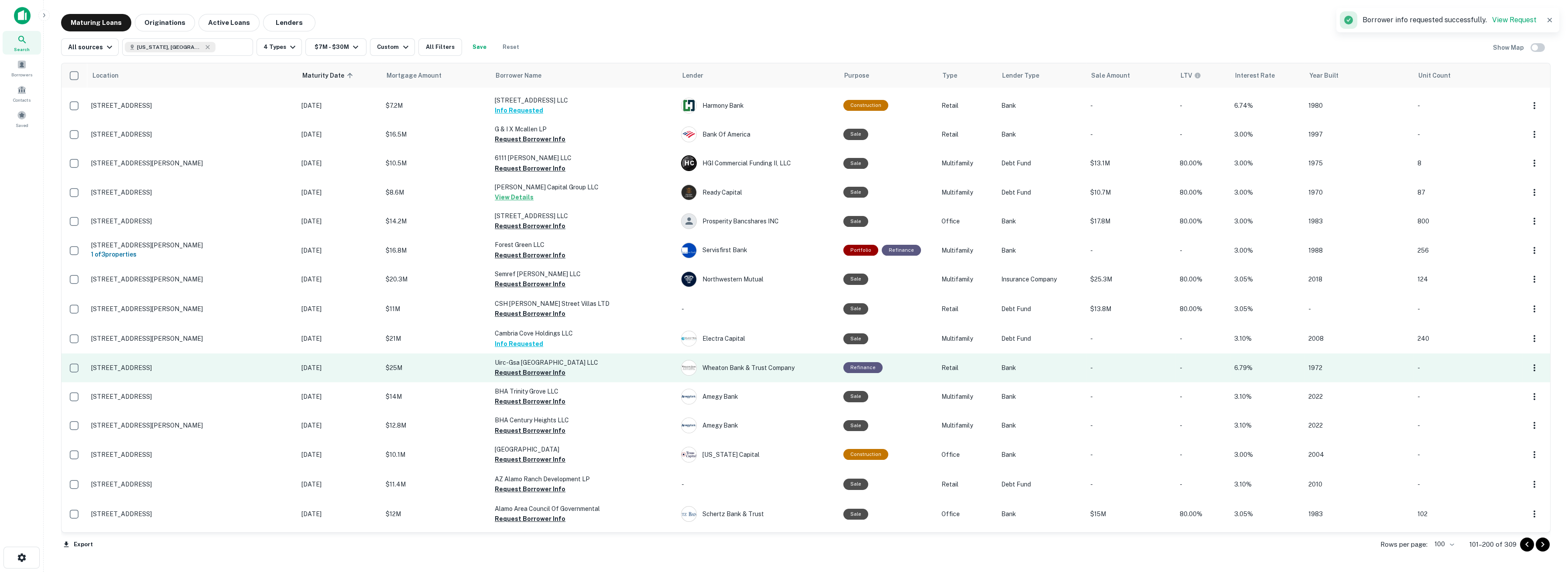
click at [501, 370] on button "Request Borrower Info" at bounding box center [529, 373] width 71 height 11
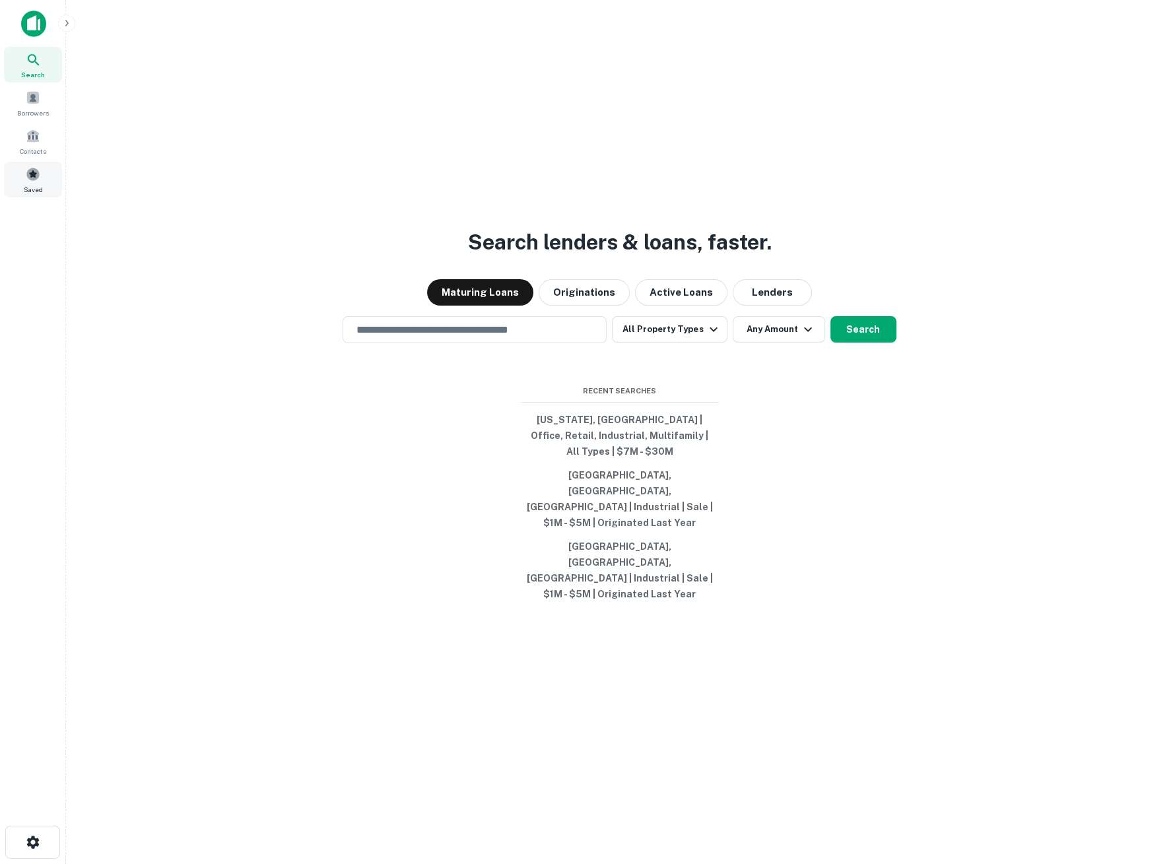
click at [46, 180] on div "Saved" at bounding box center [33, 180] width 58 height 36
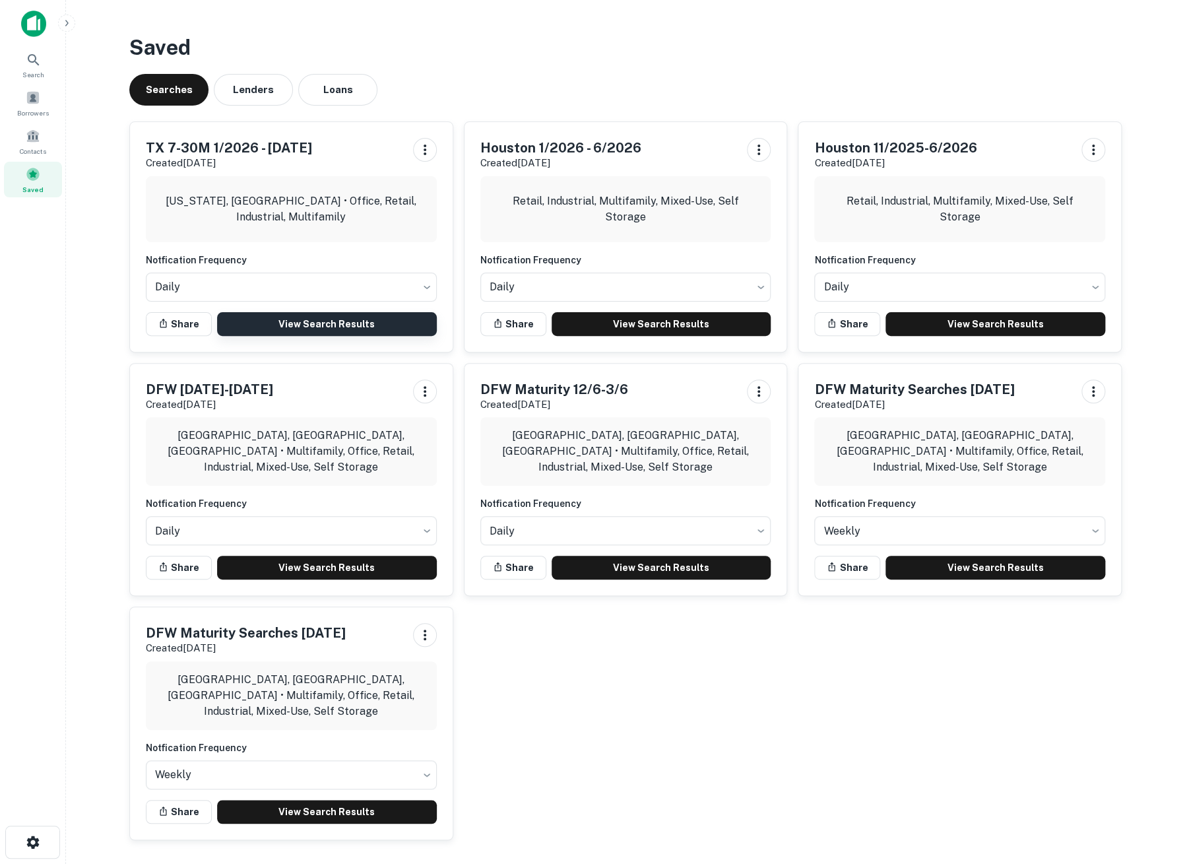
click at [298, 323] on link "View Search Results" at bounding box center [327, 324] width 220 height 24
click at [335, 325] on link "View Search Results" at bounding box center [327, 324] width 220 height 24
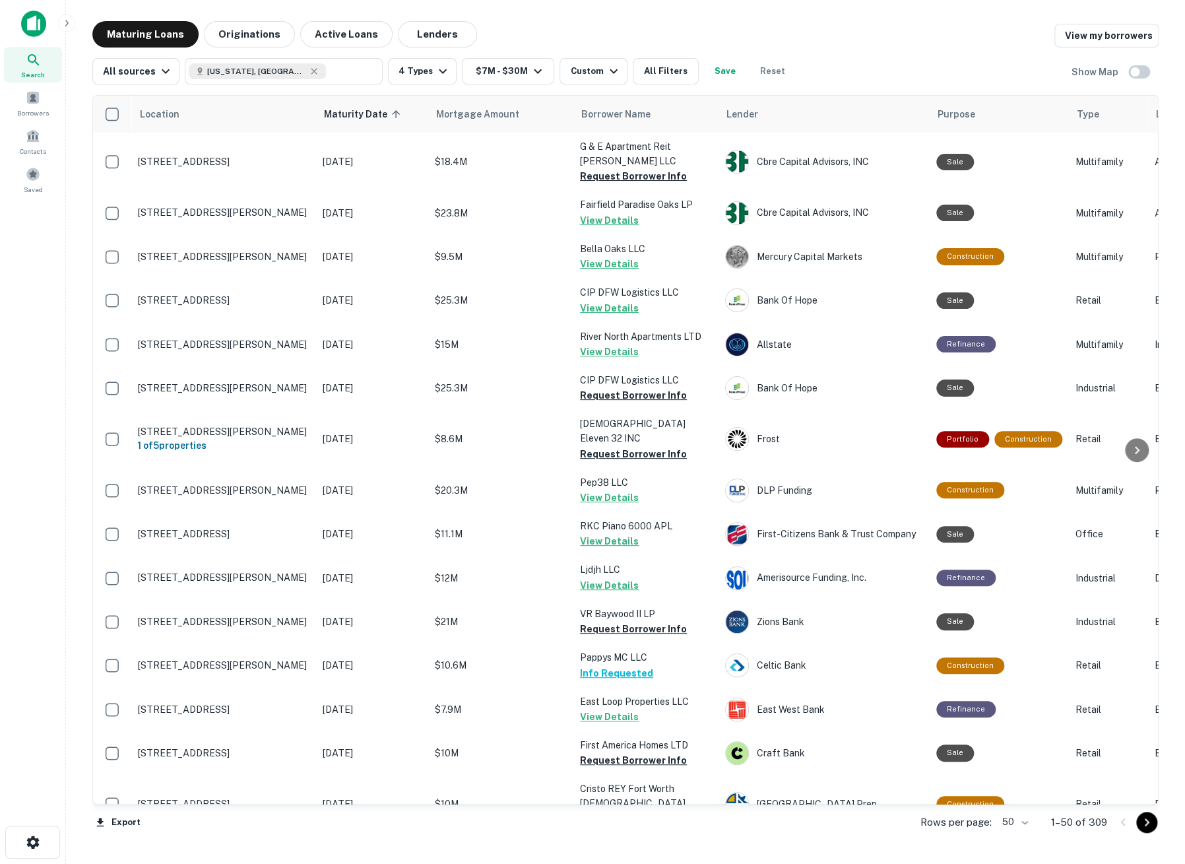
click at [1030, 828] on body "Search Borrowers Contacts Saved Maturing Loans Originations Active Loans Lender…" at bounding box center [592, 432] width 1185 height 864
click at [1024, 832] on li "100" at bounding box center [1016, 836] width 38 height 24
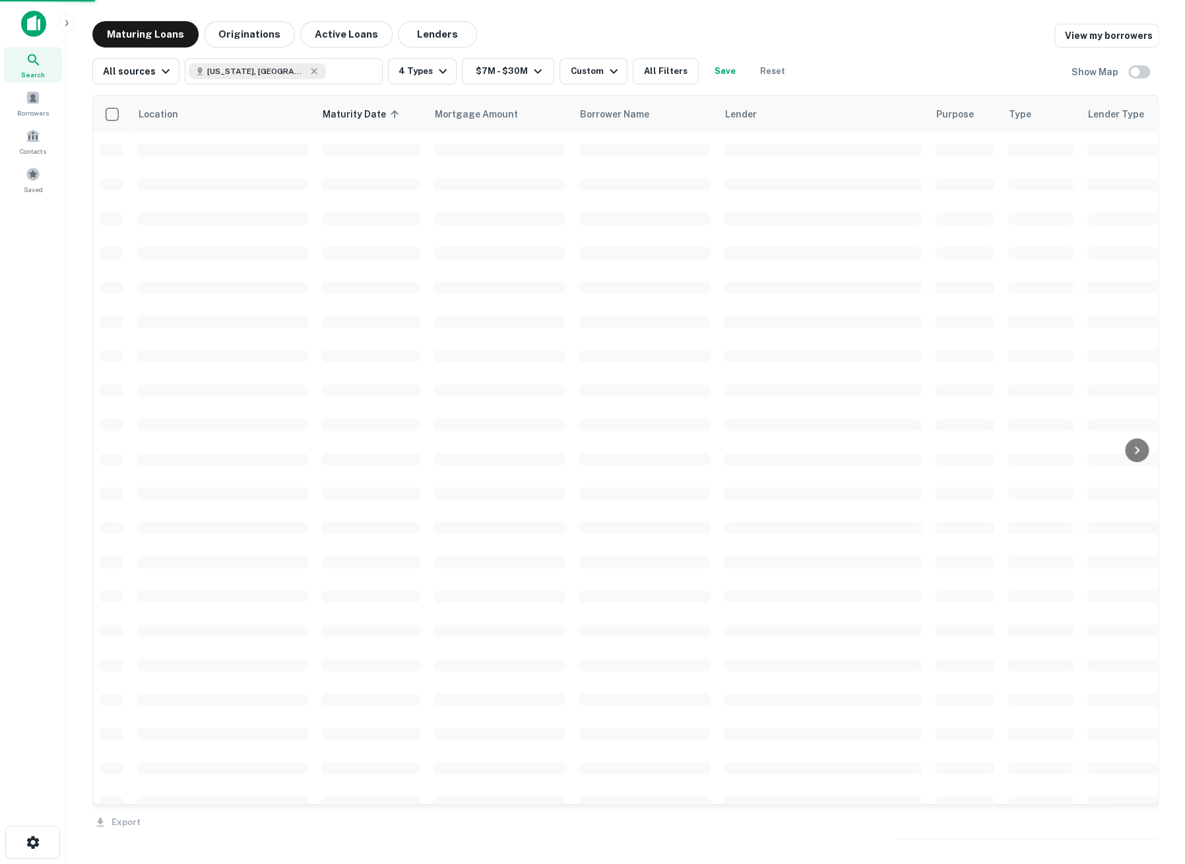
click at [1147, 830] on div "Export" at bounding box center [625, 819] width 1067 height 28
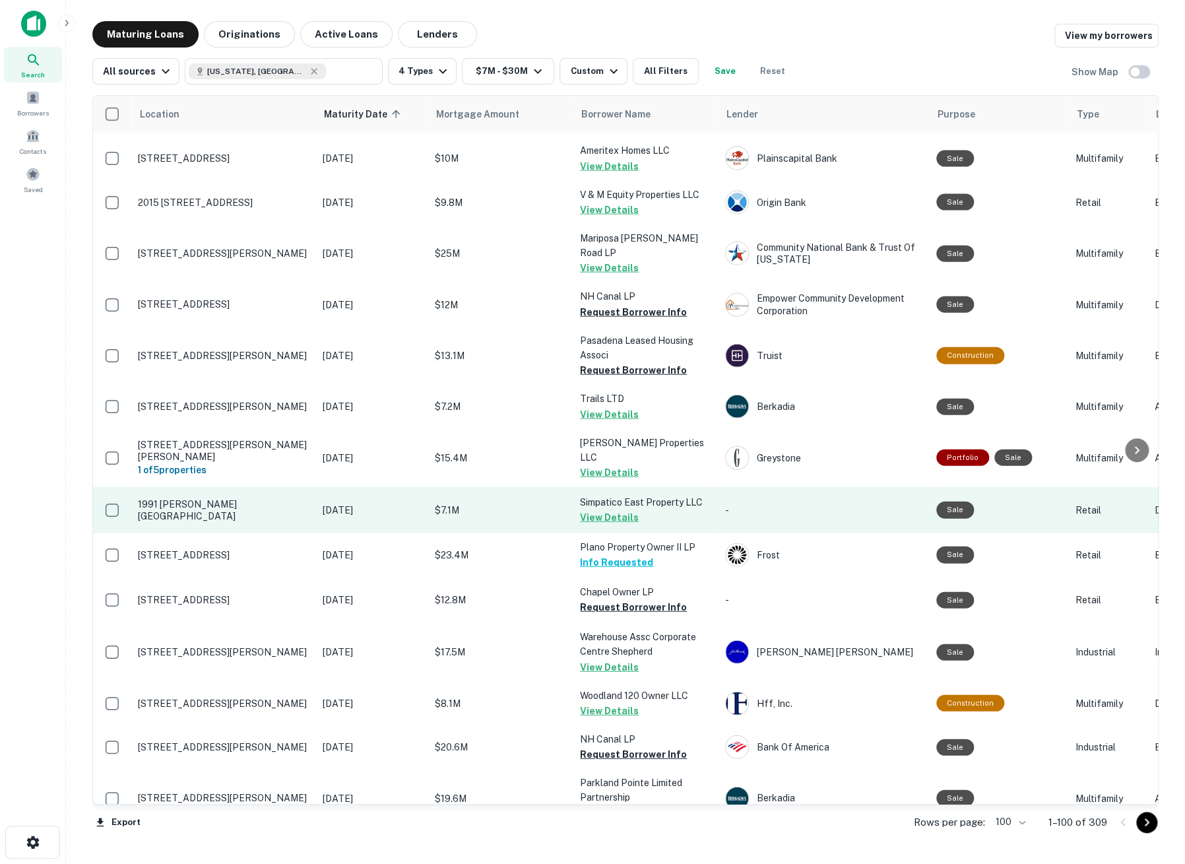
scroll to position [1613, 0]
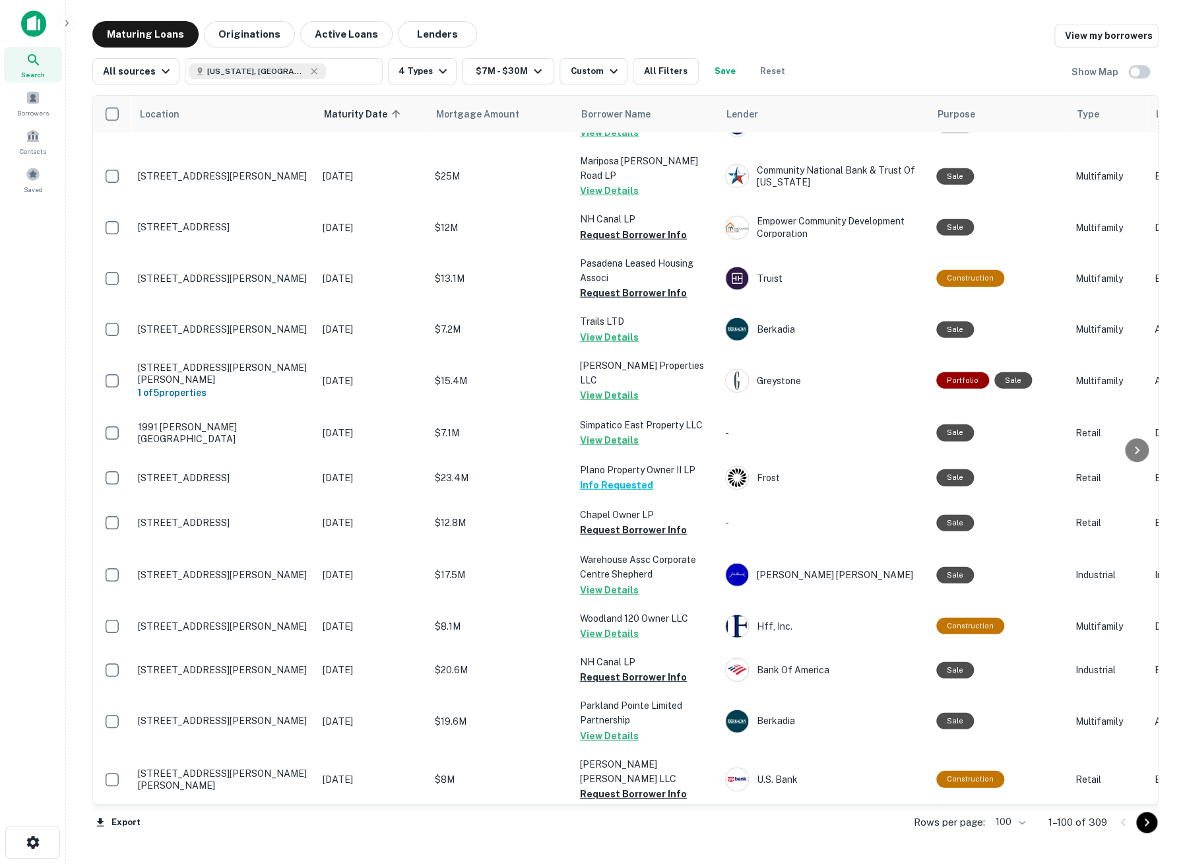
click at [1145, 825] on icon "Go to next page" at bounding box center [1147, 822] width 5 height 8
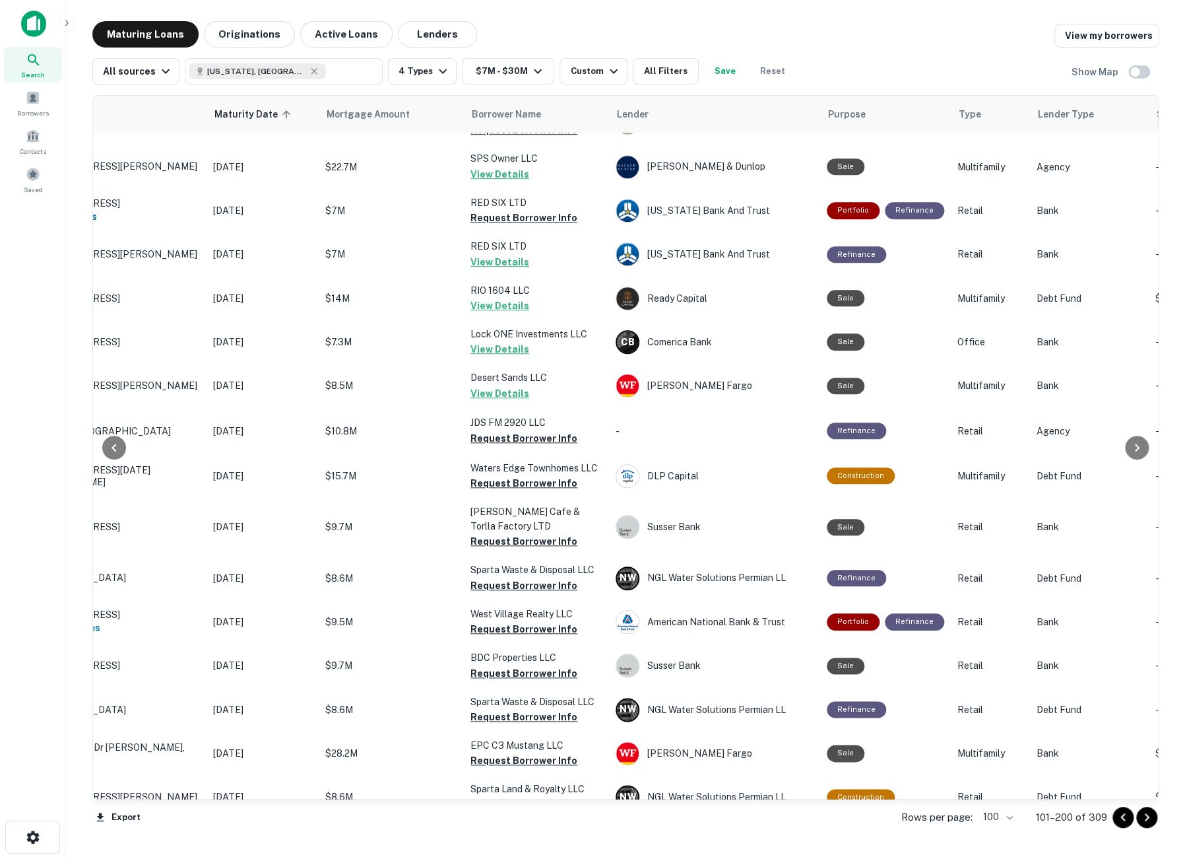
scroll to position [440, 102]
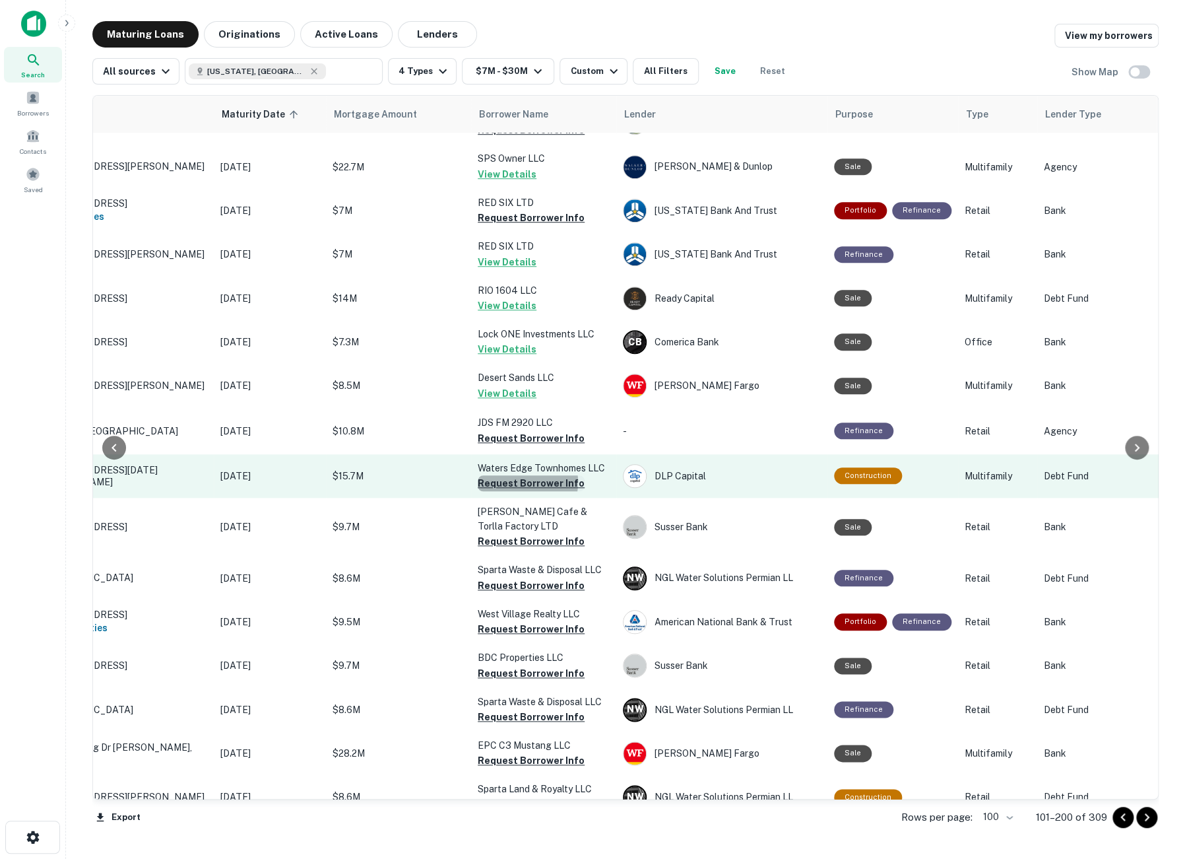
click at [515, 475] on button "Request Borrower Info" at bounding box center [531, 483] width 107 height 16
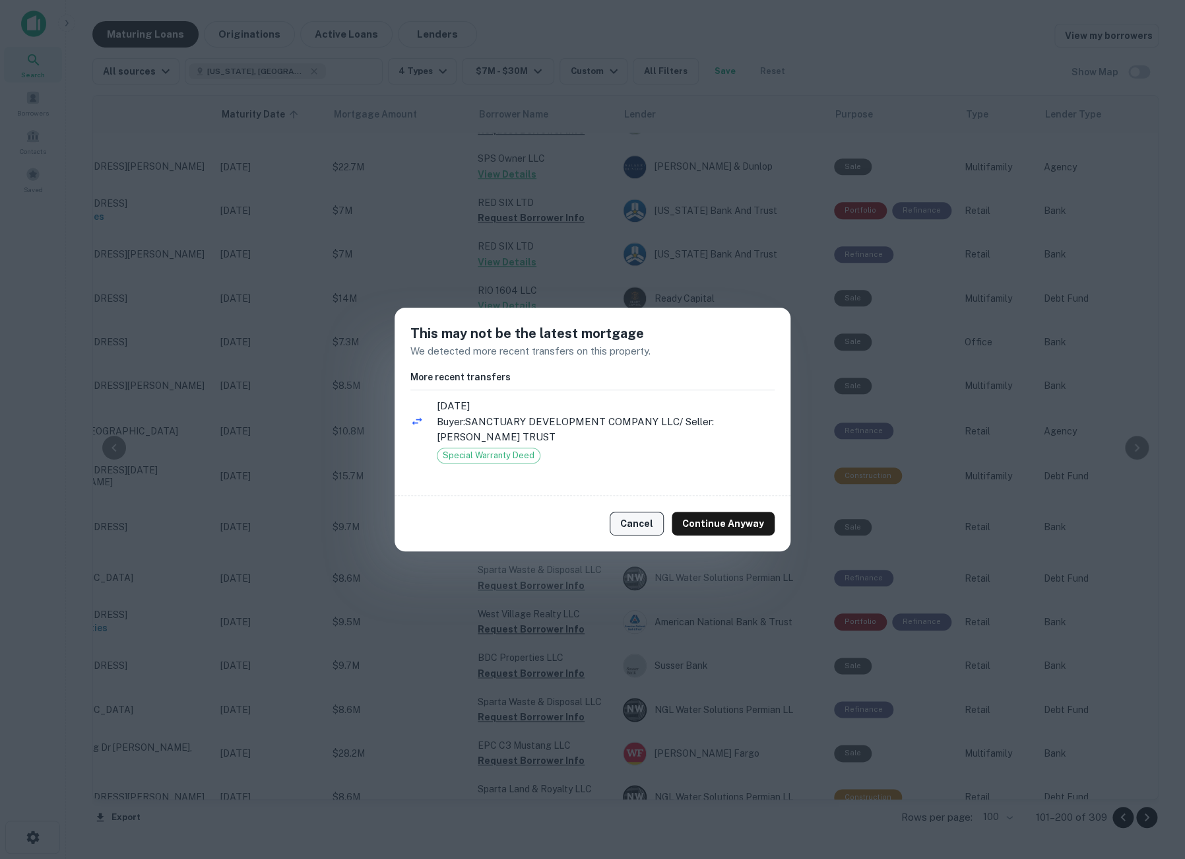
click at [653, 513] on button "Cancel" at bounding box center [637, 524] width 54 height 24
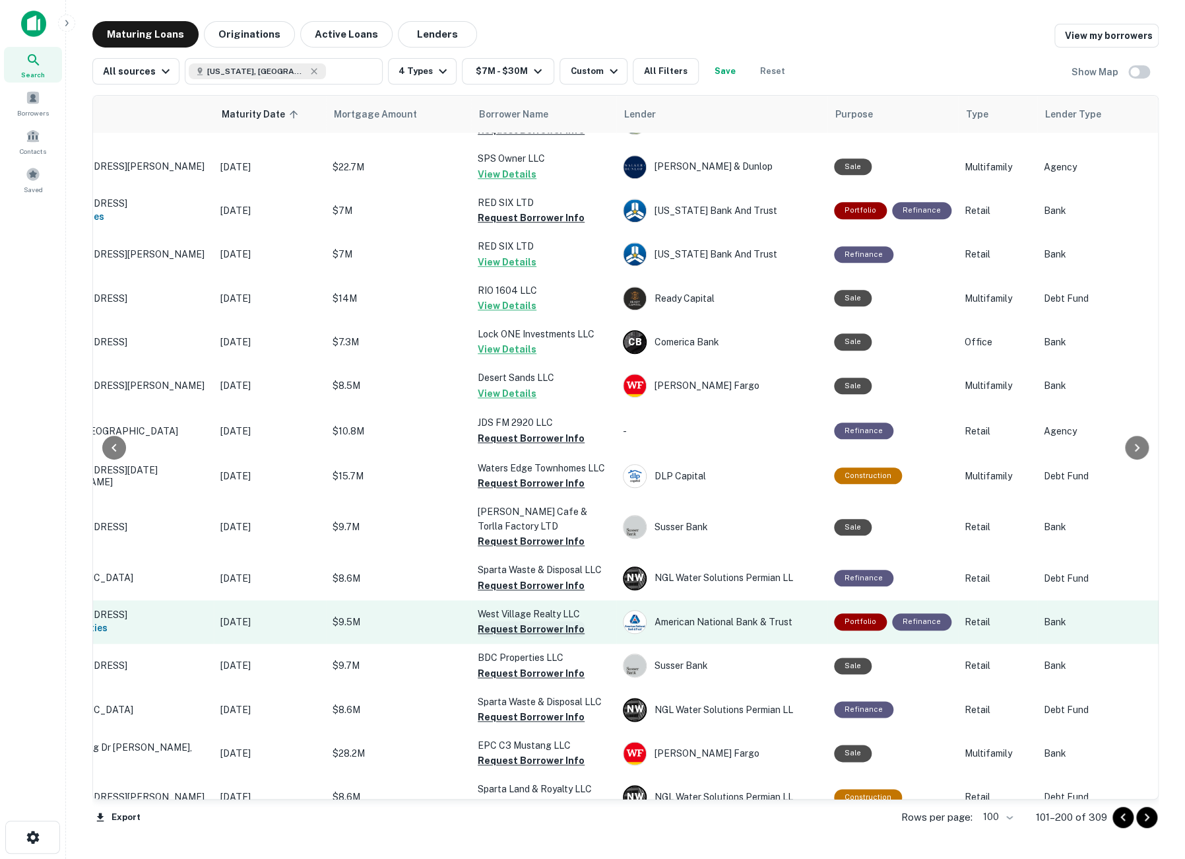
click at [526, 621] on button "Request Borrower Info" at bounding box center [531, 629] width 107 height 16
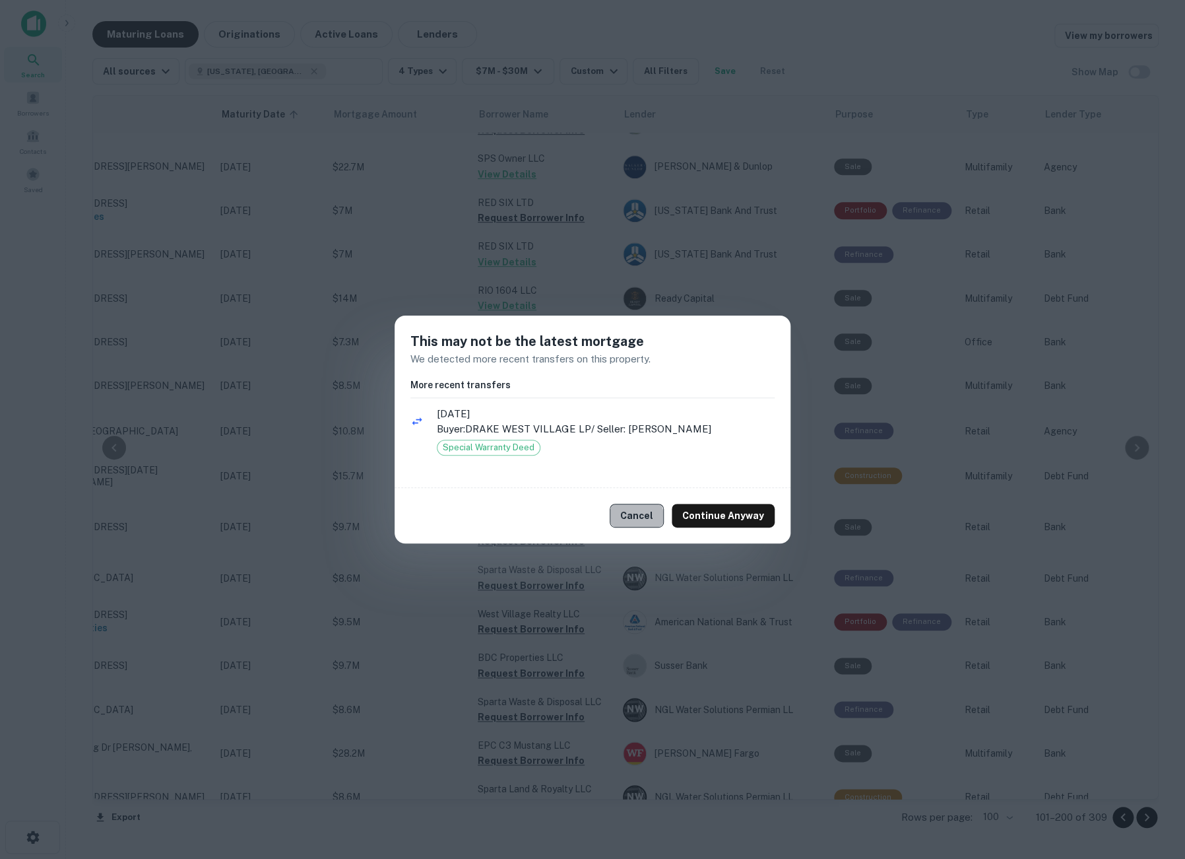
click at [624, 521] on button "Cancel" at bounding box center [637, 516] width 54 height 24
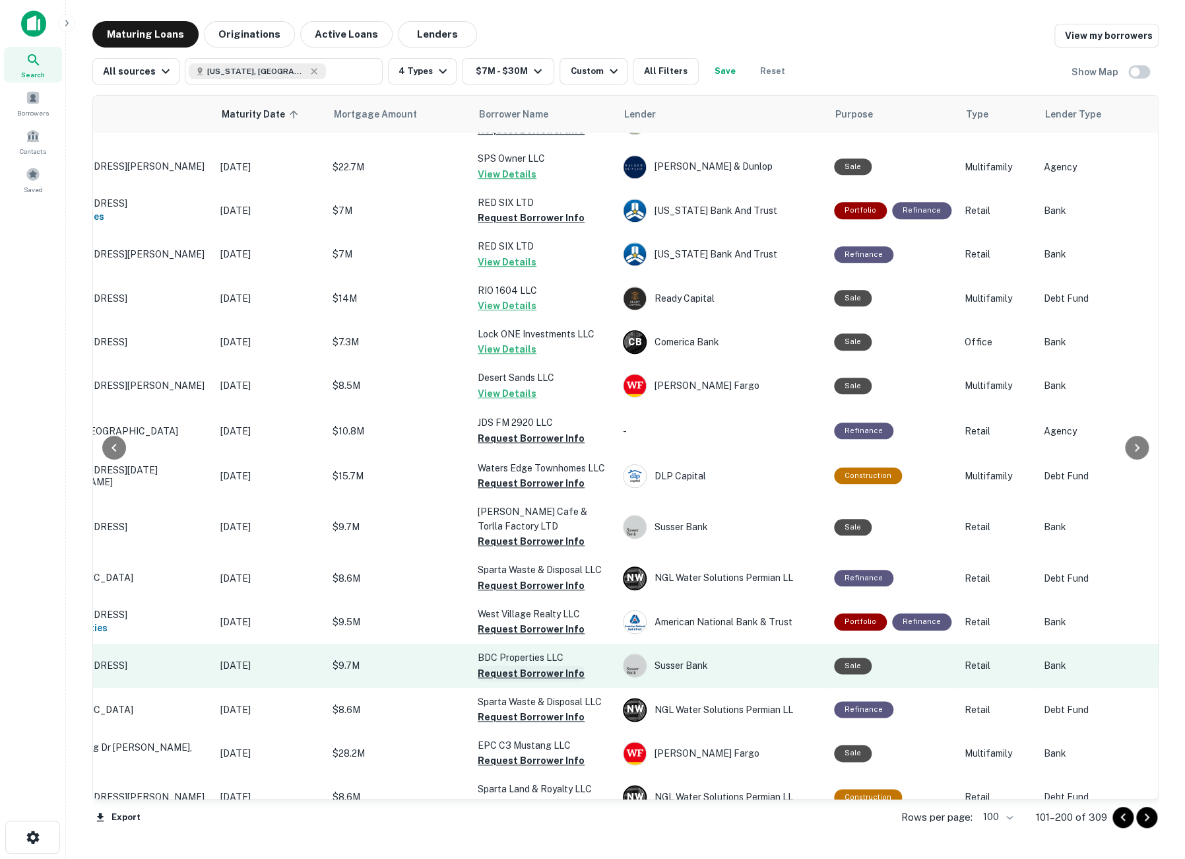
click at [539, 665] on button "Request Borrower Info" at bounding box center [531, 673] width 107 height 16
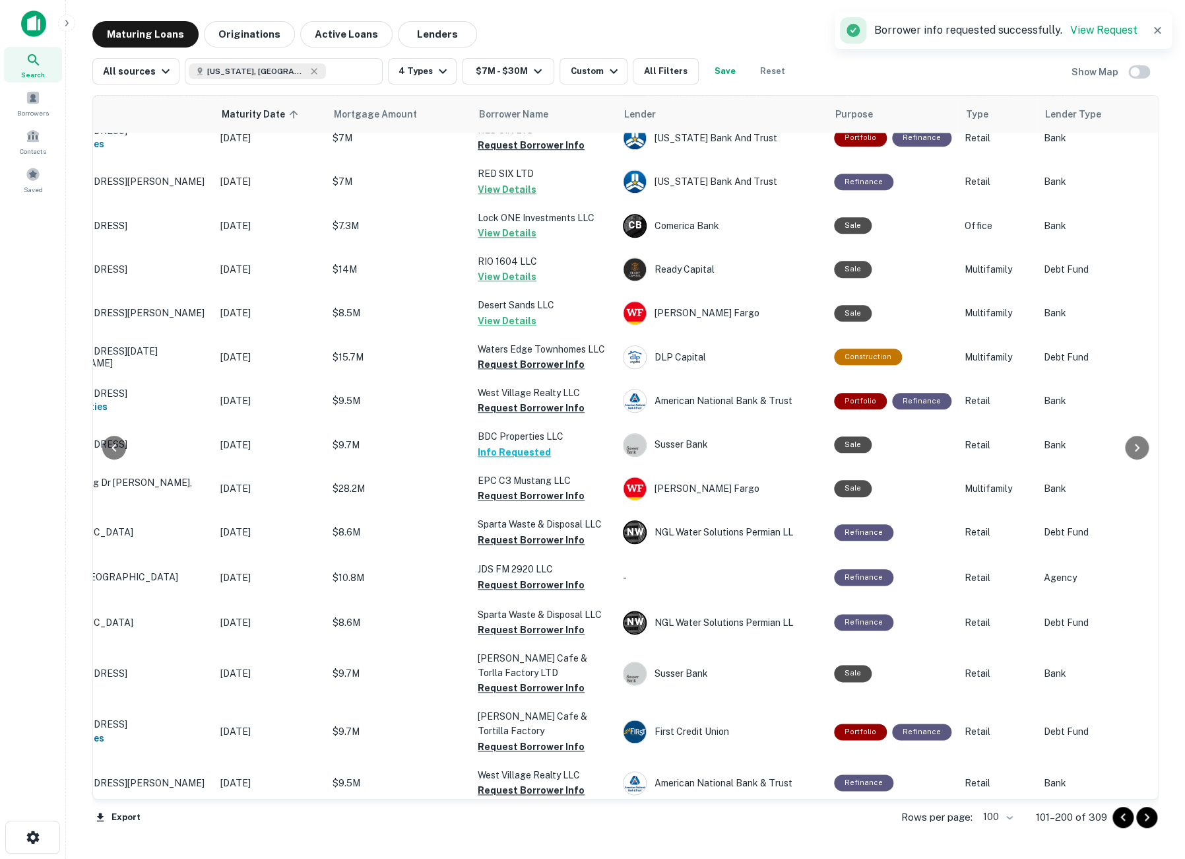
scroll to position [586, 102]
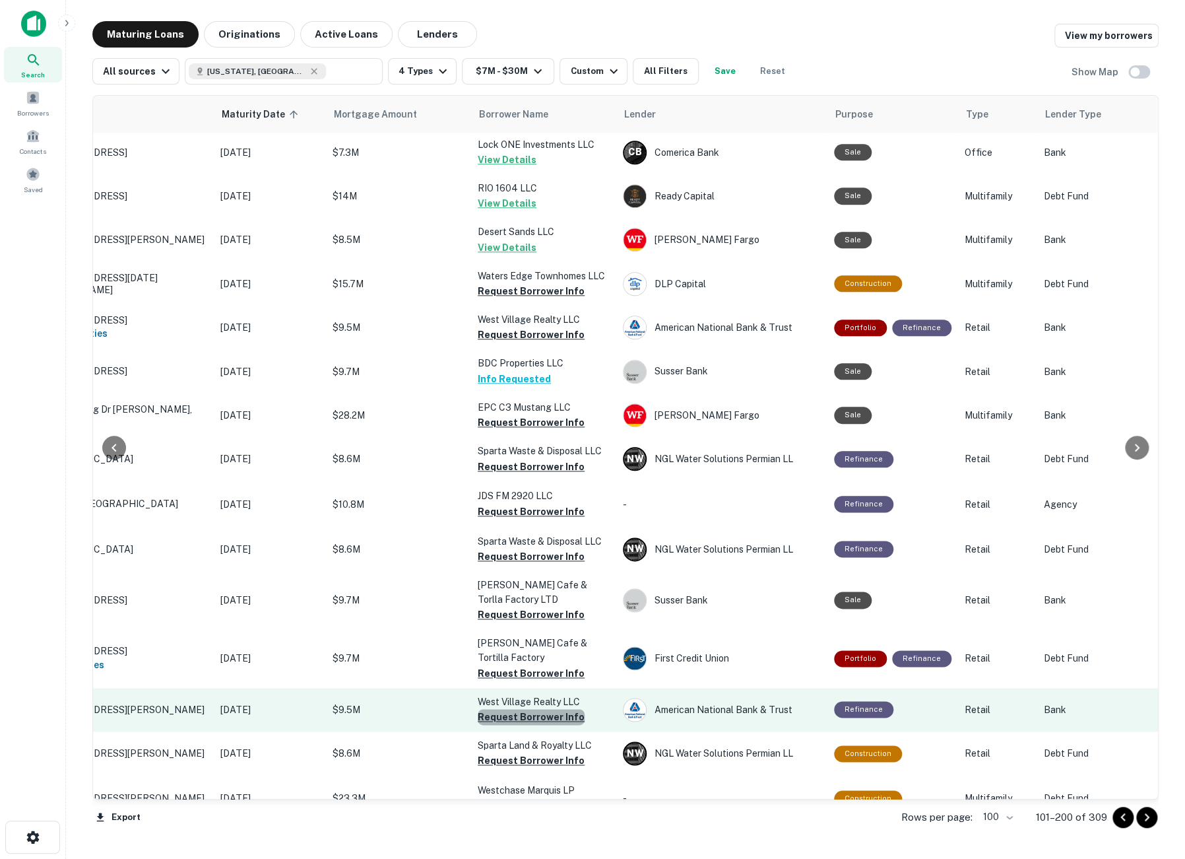
click at [535, 709] on button "Request Borrower Info" at bounding box center [531, 717] width 107 height 16
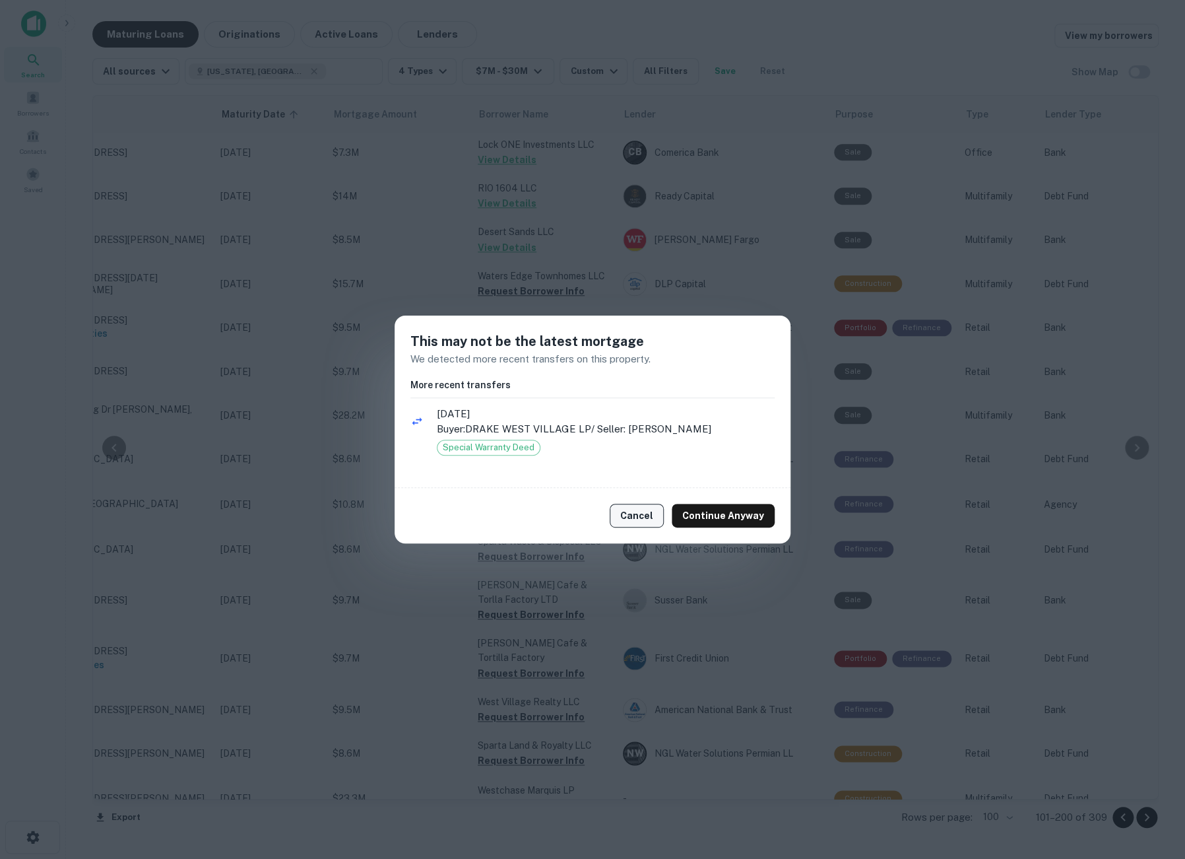
click at [619, 512] on button "Cancel" at bounding box center [637, 516] width 54 height 24
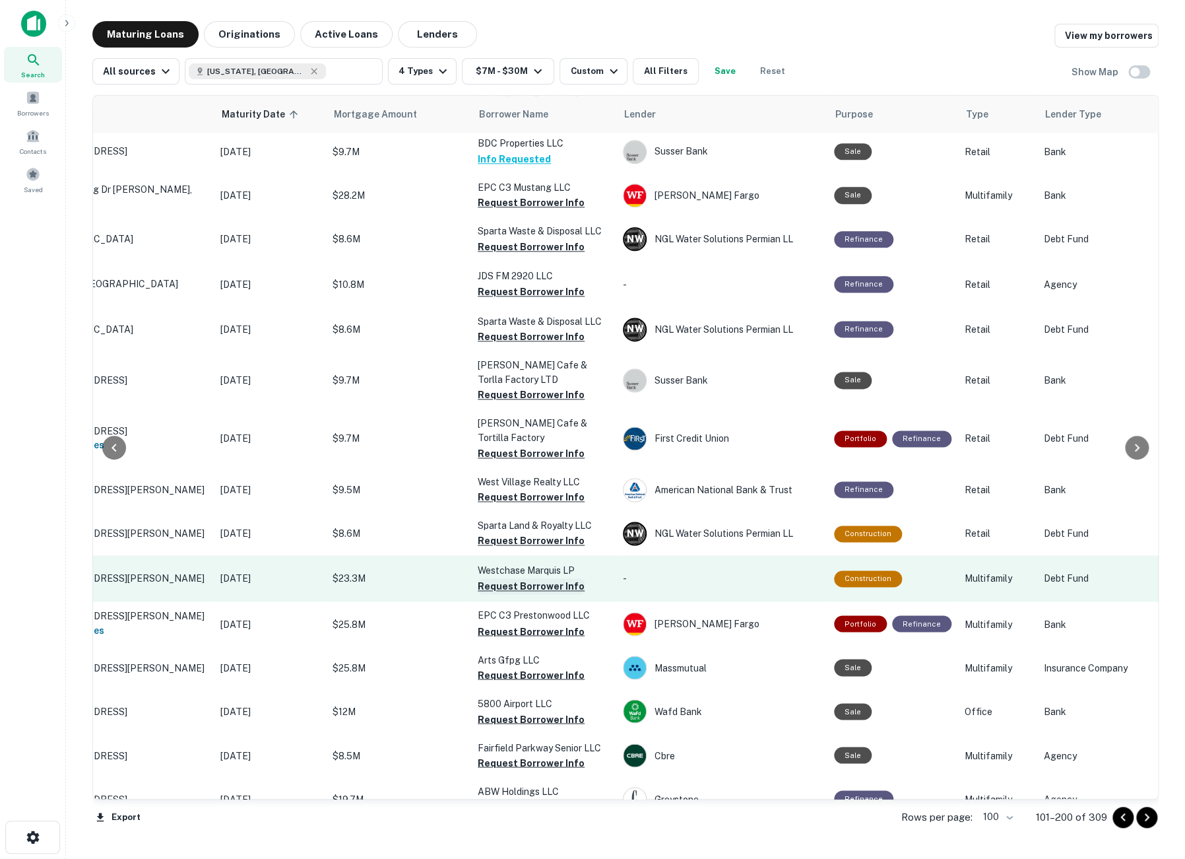
scroll to position [880, 102]
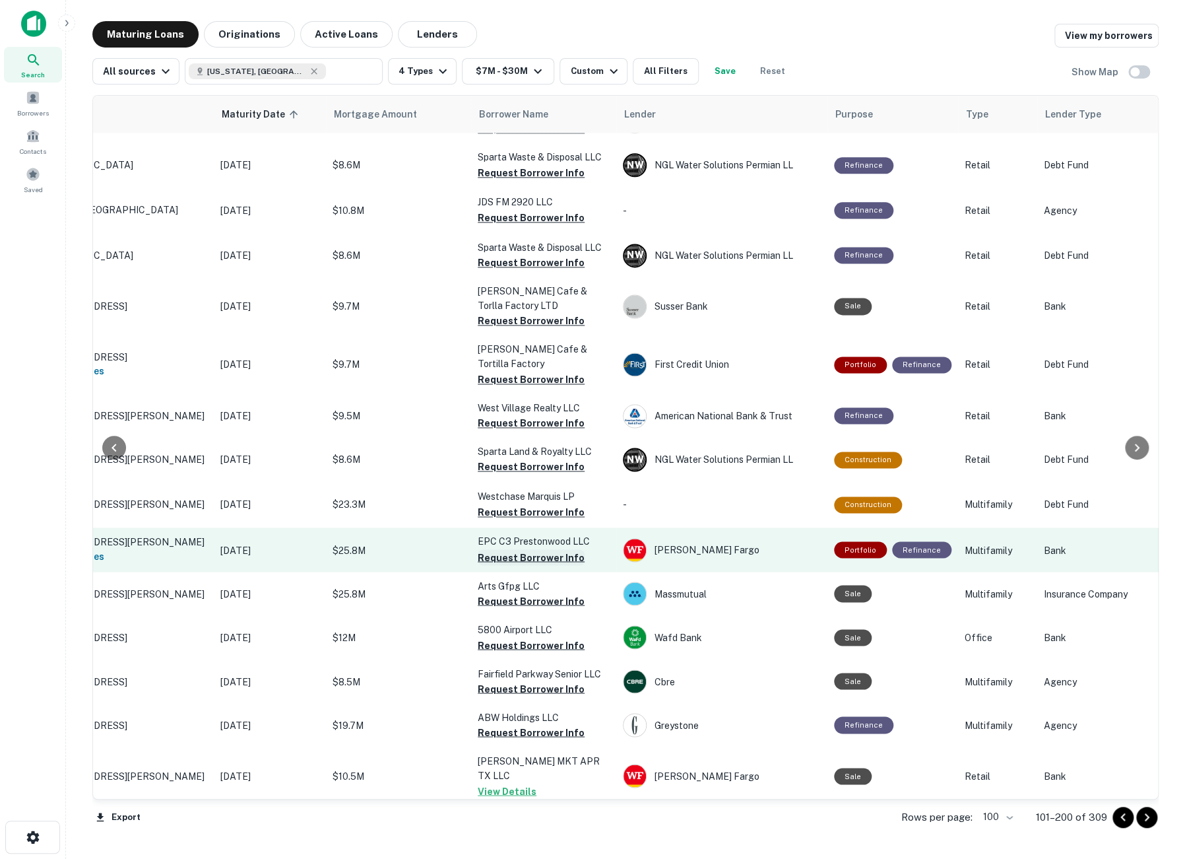
click at [530, 549] on button "Request Borrower Info" at bounding box center [531, 557] width 107 height 16
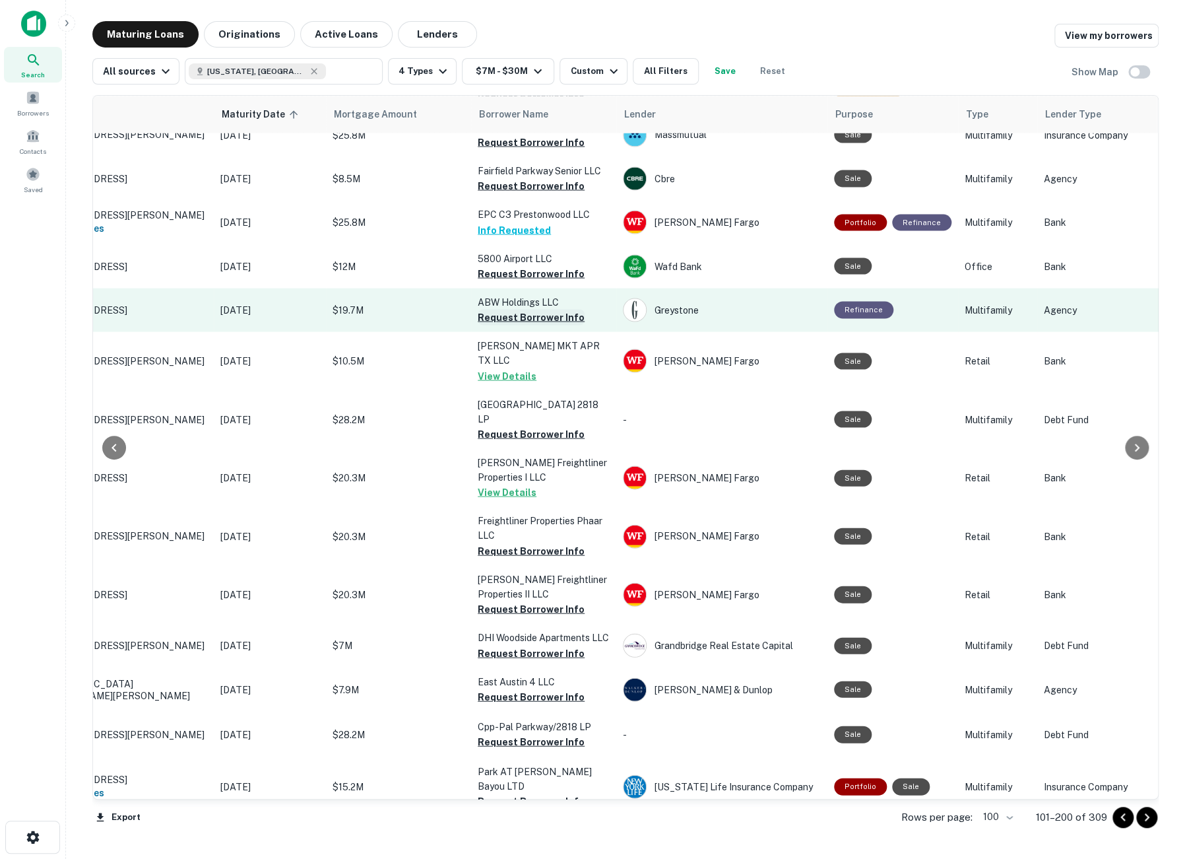
scroll to position [1320, 102]
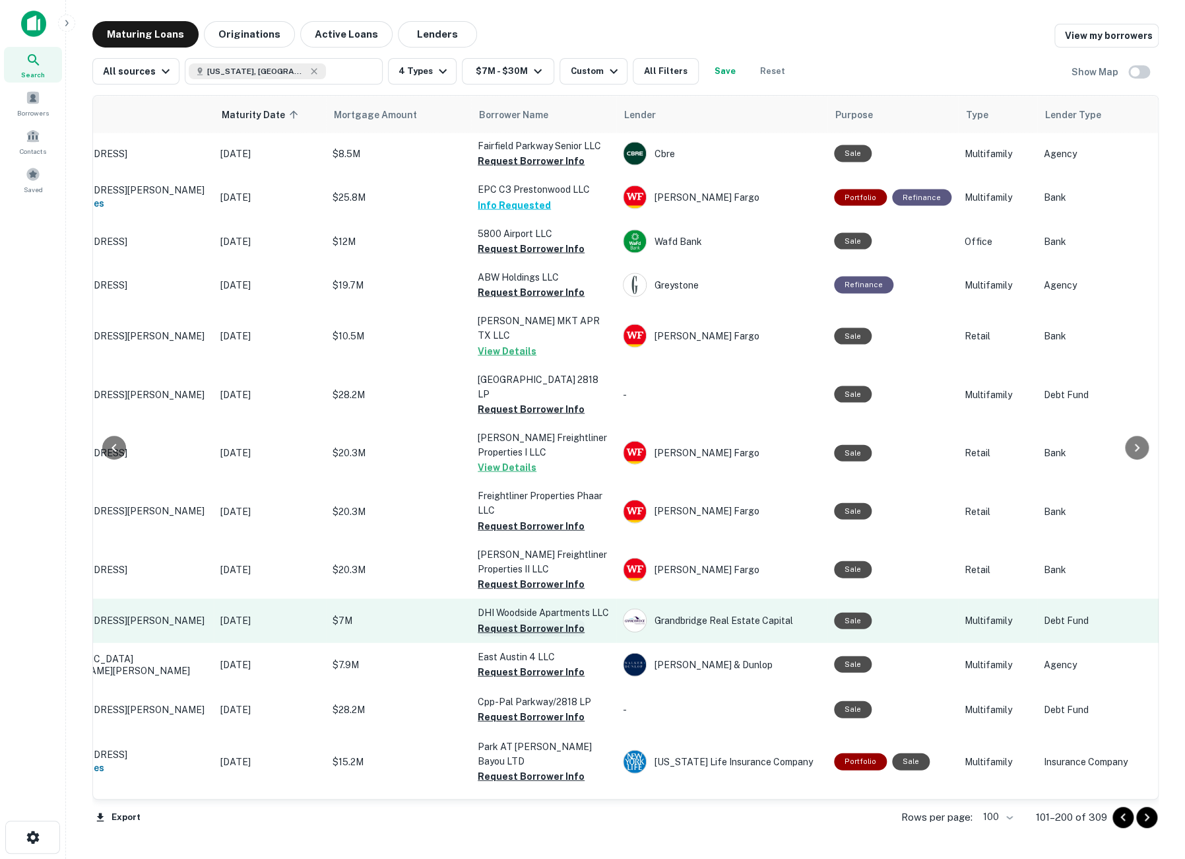
click at [523, 620] on button "Request Borrower Info" at bounding box center [531, 628] width 107 height 16
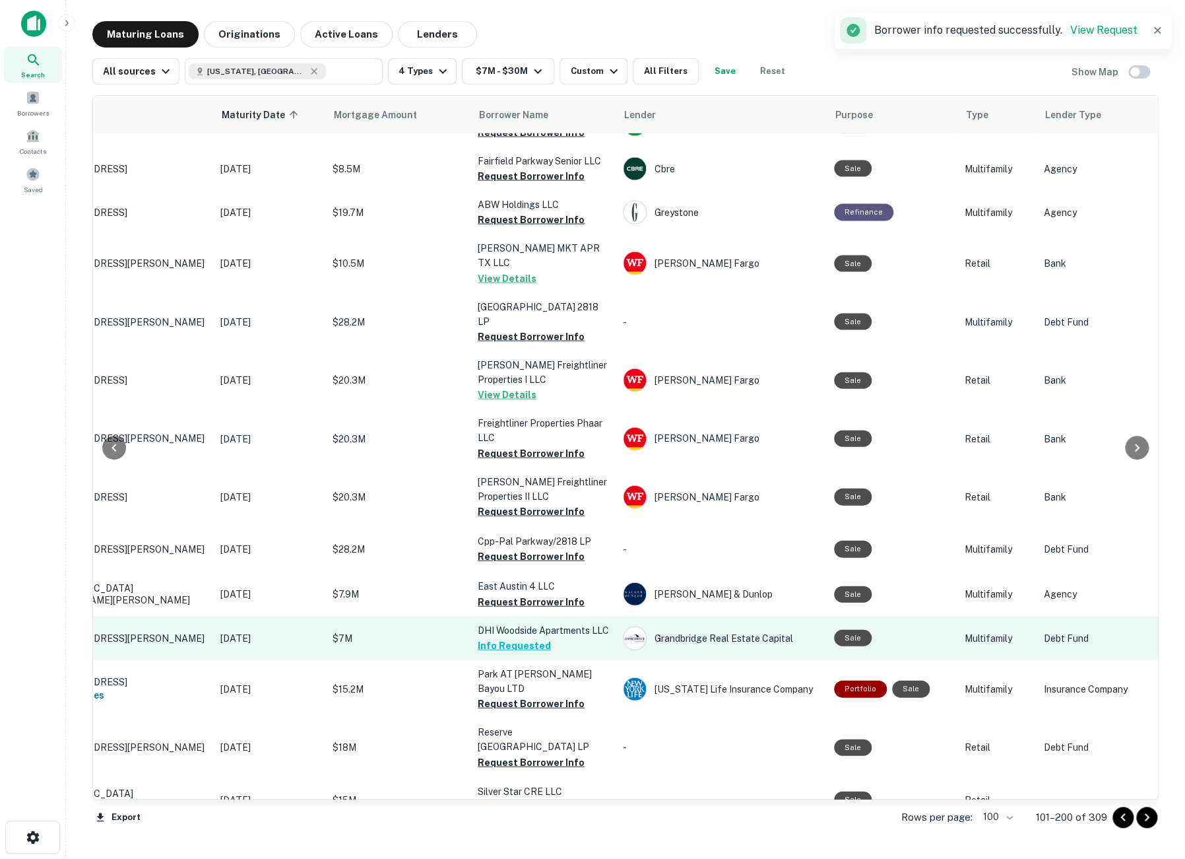
scroll to position [1467, 102]
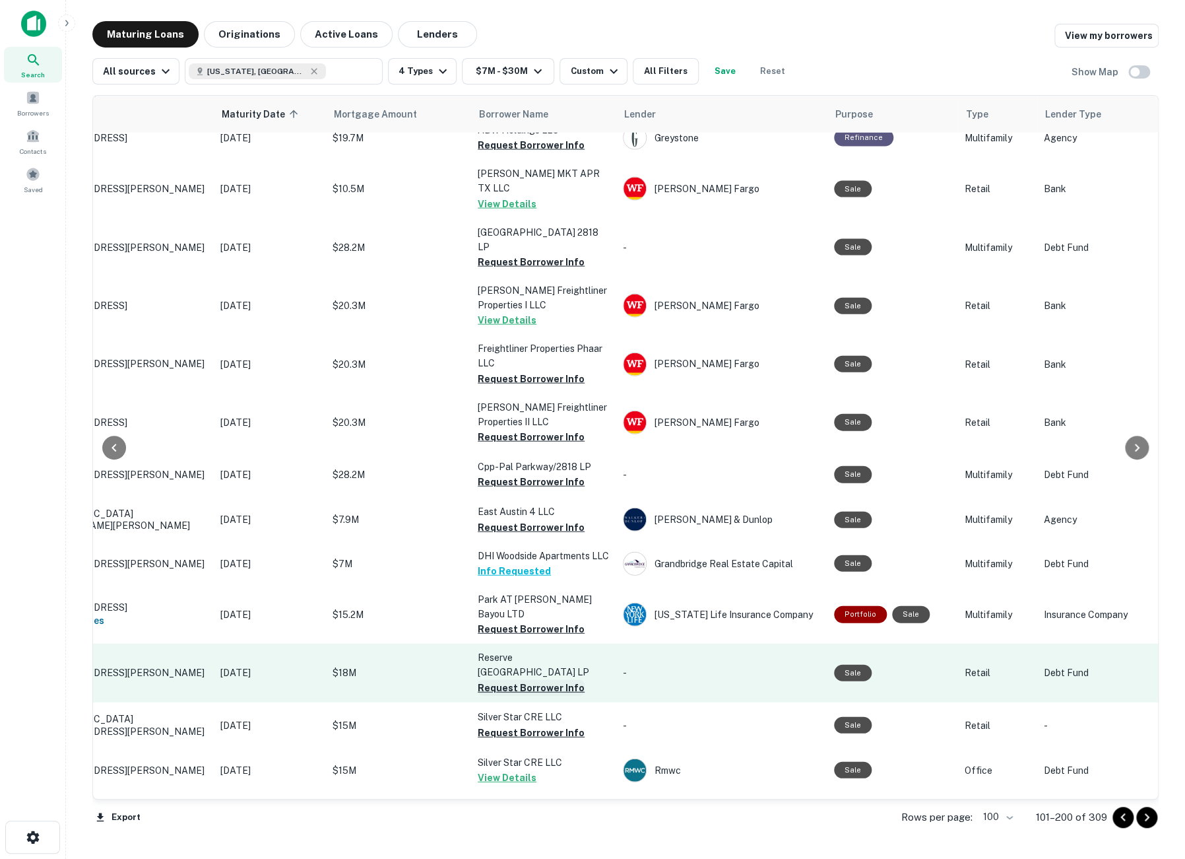
click at [533, 680] on button "Request Borrower Info" at bounding box center [531, 688] width 107 height 16
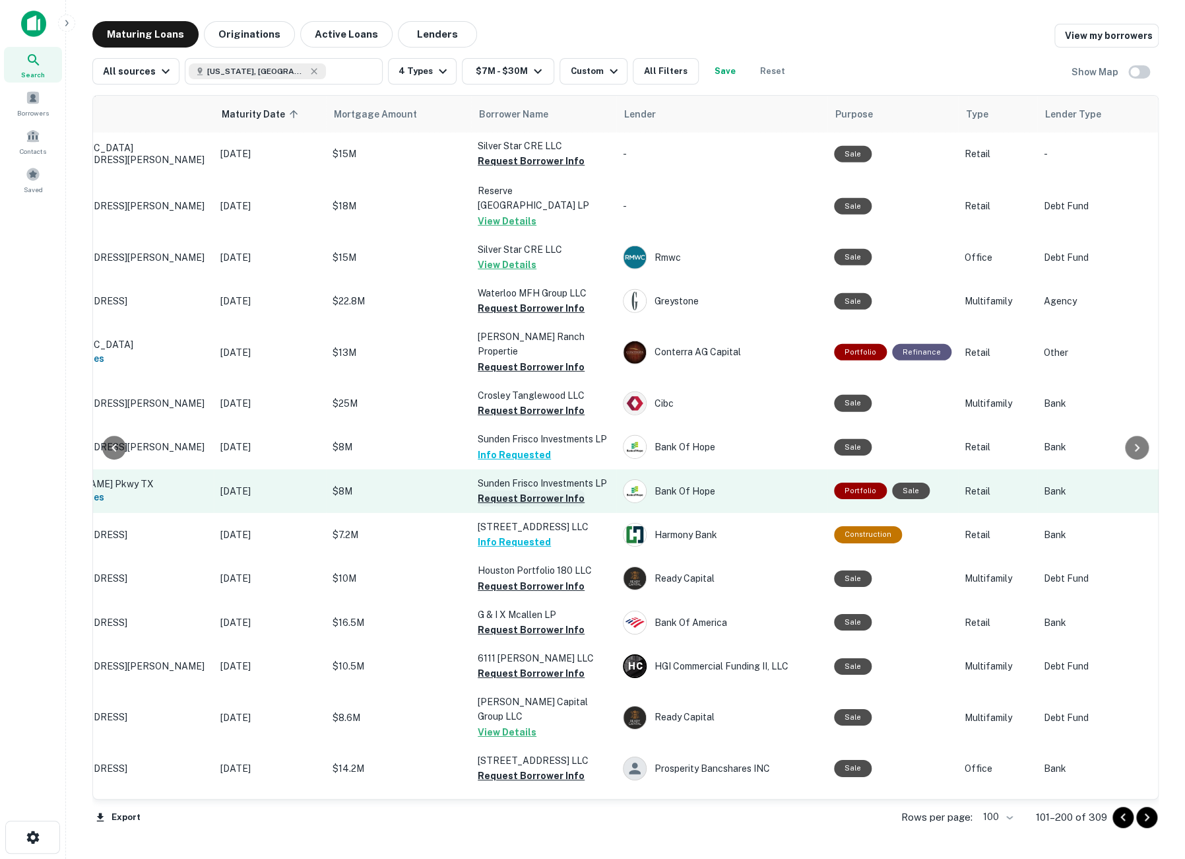
scroll to position [2053, 102]
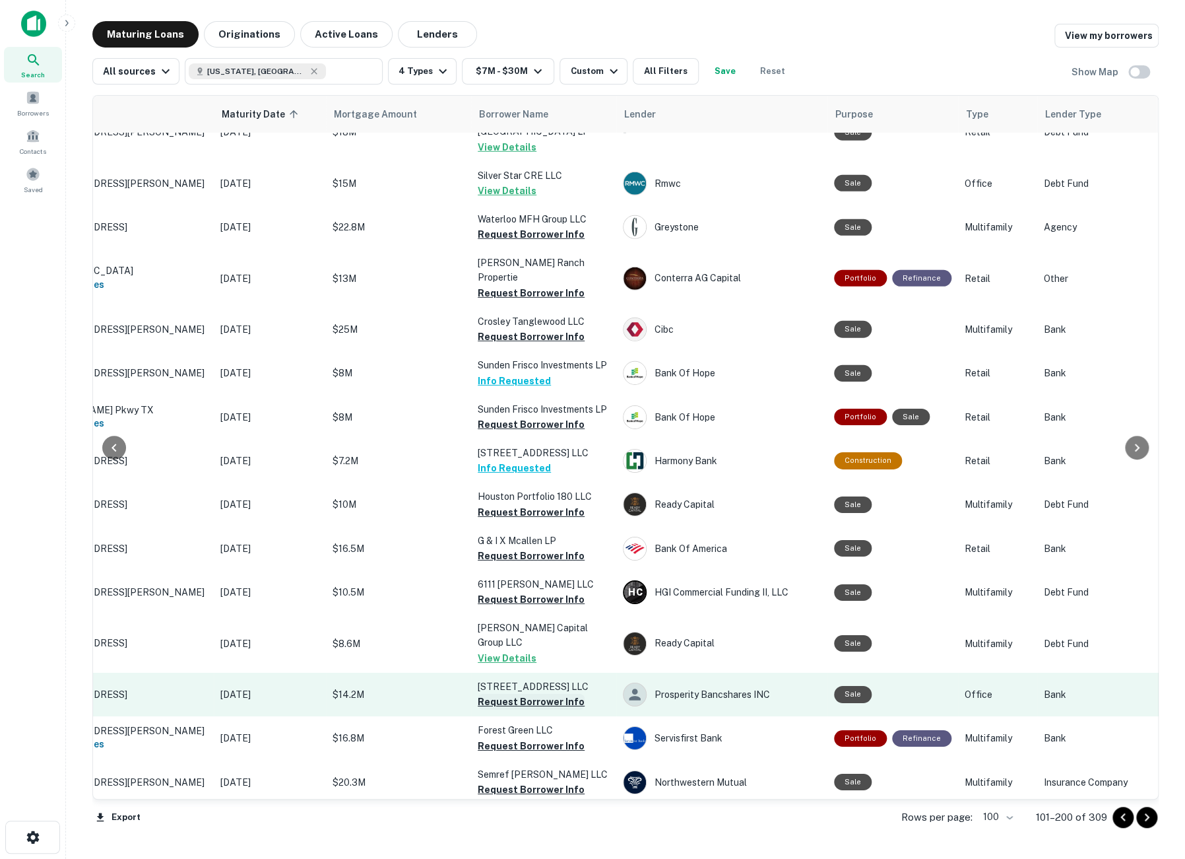
click at [510, 694] on button "Request Borrower Info" at bounding box center [531, 702] width 107 height 16
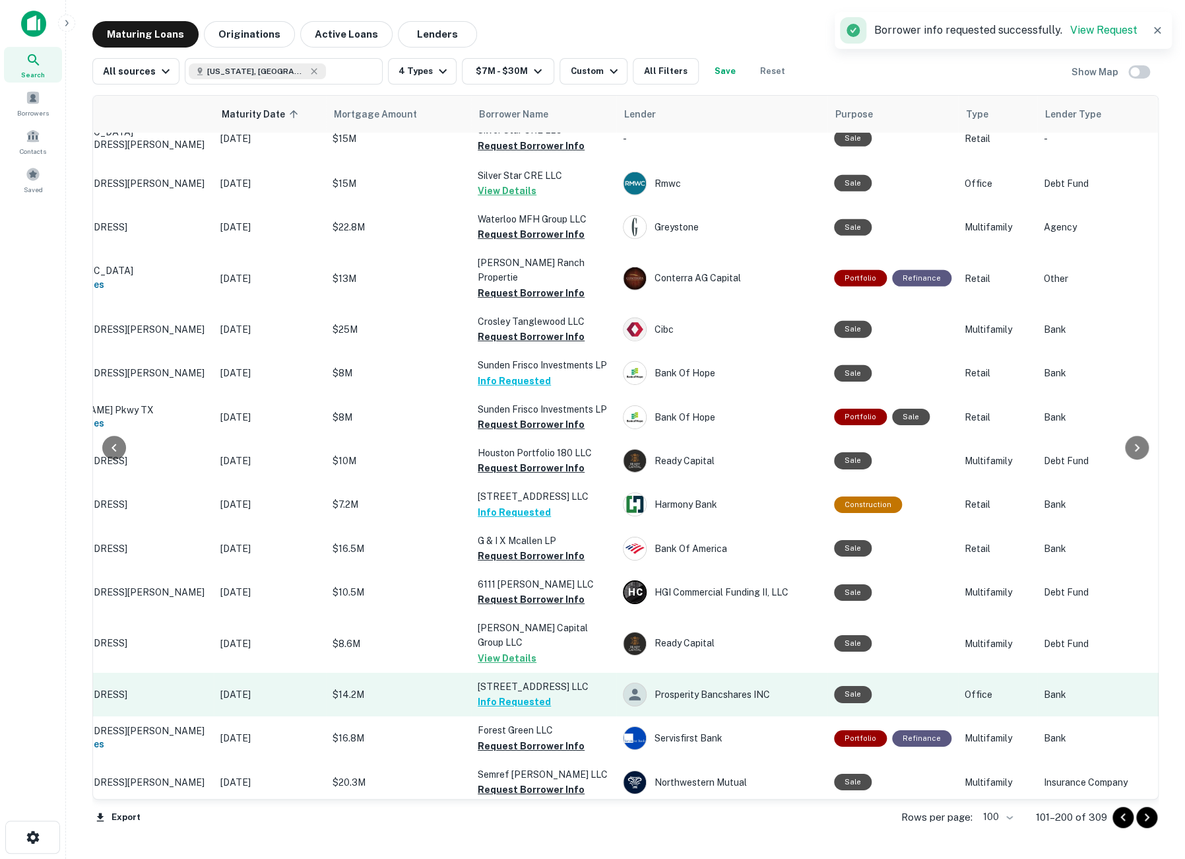
scroll to position [2127, 102]
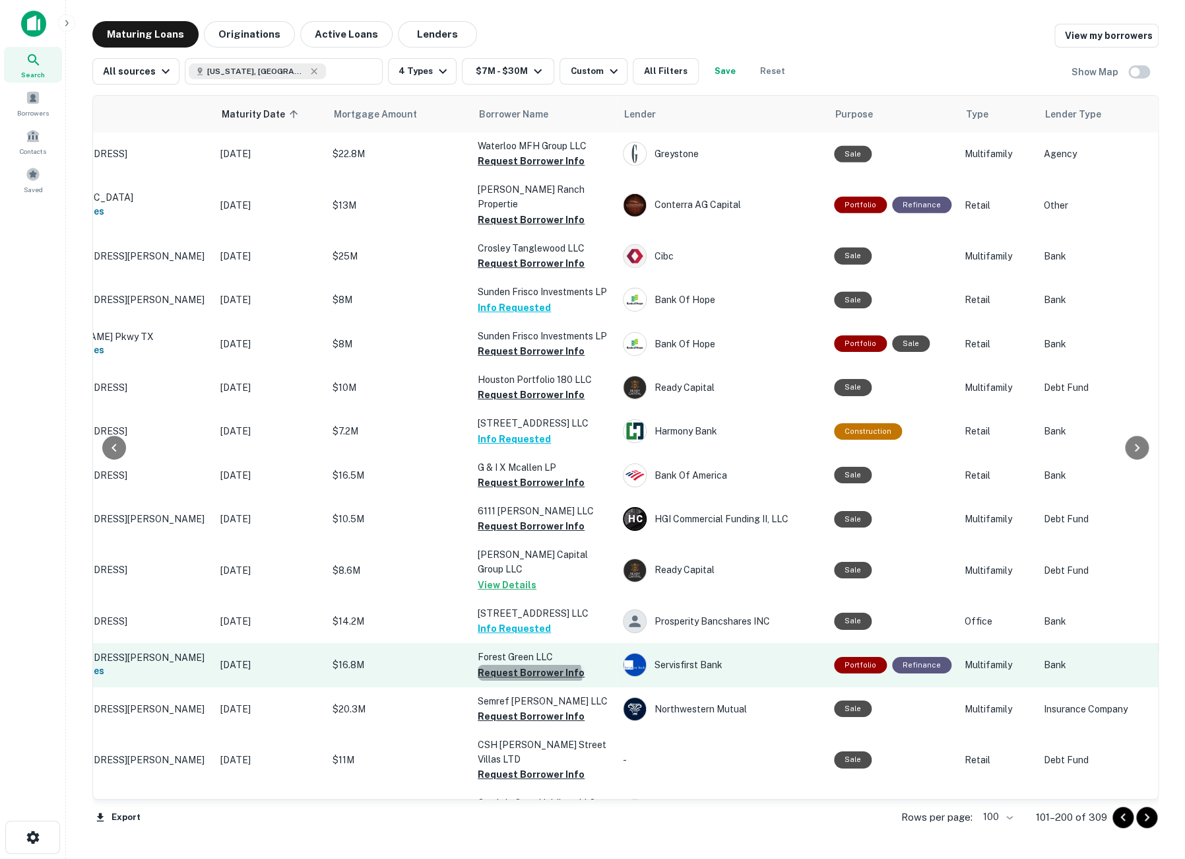
click at [529, 665] on button "Request Borrower Info" at bounding box center [531, 673] width 107 height 16
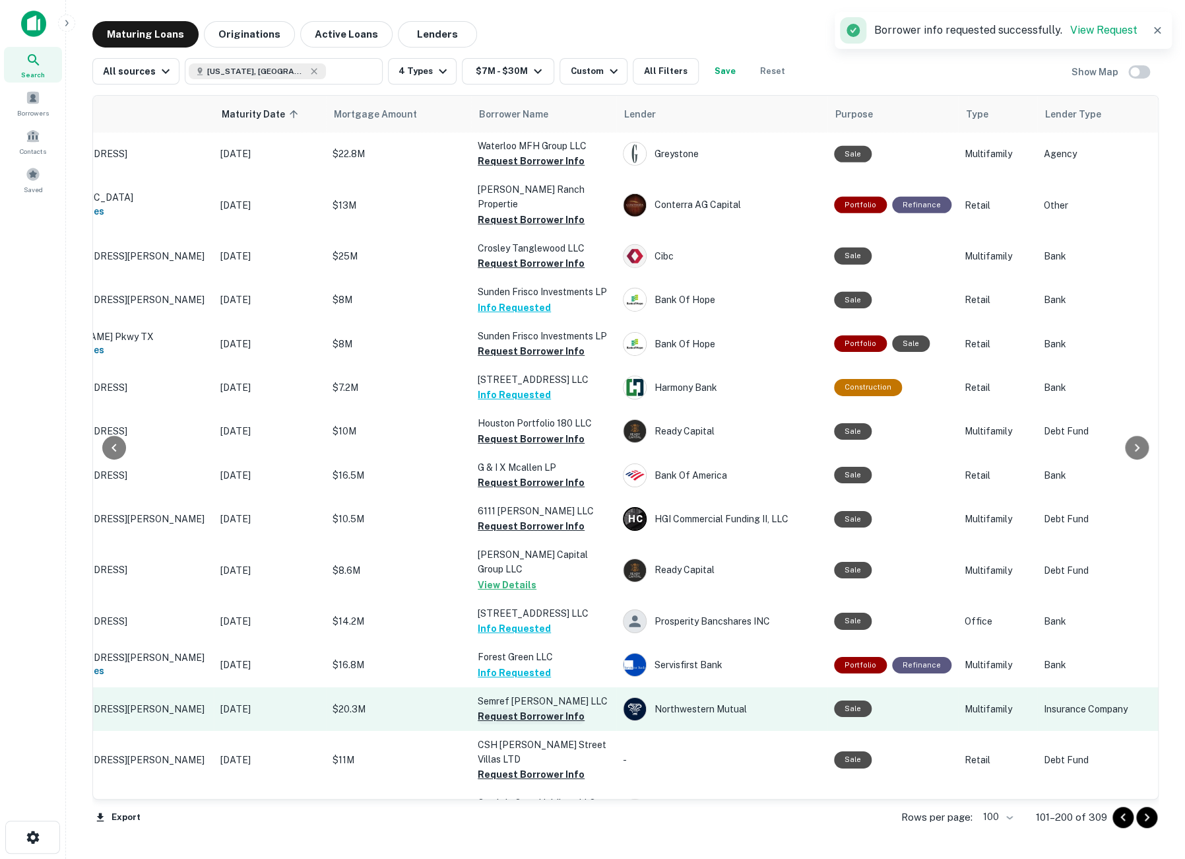
click at [520, 708] on button "Request Borrower Info" at bounding box center [531, 716] width 107 height 16
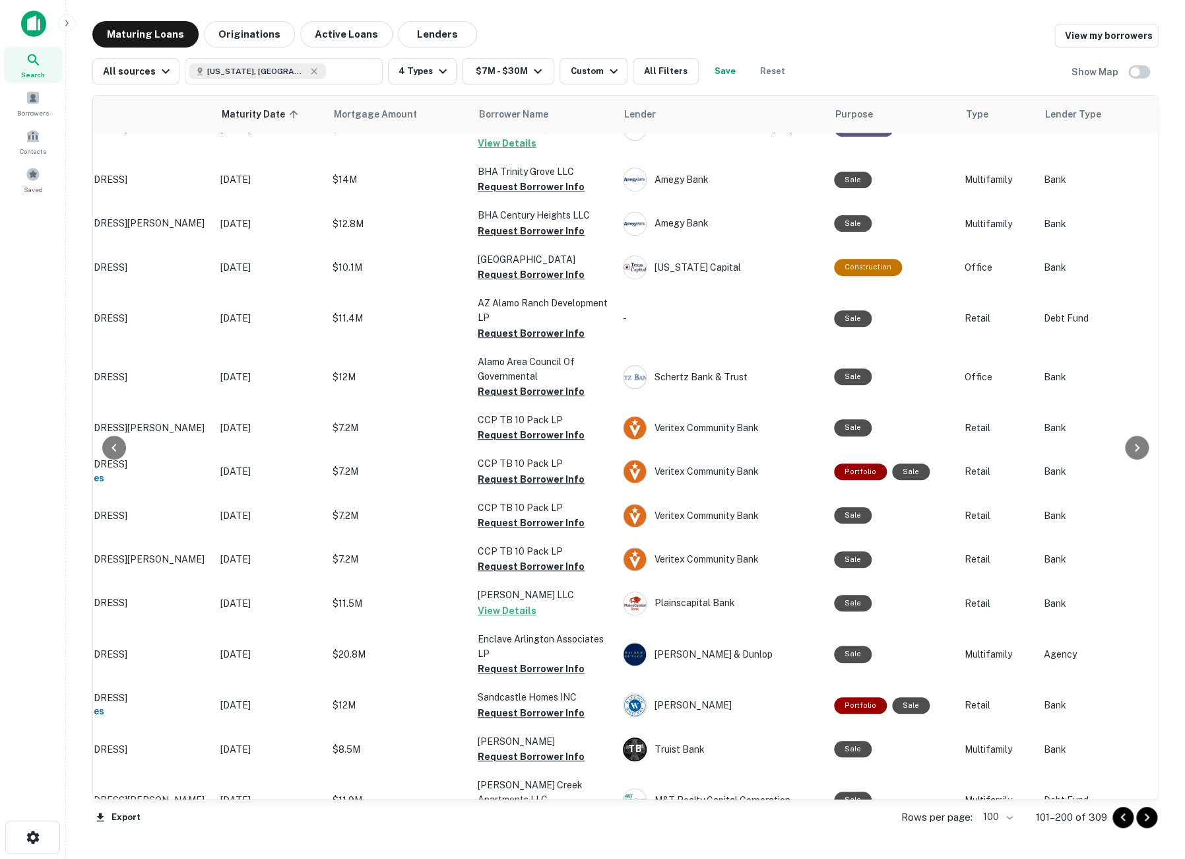
scroll to position [2933, 102]
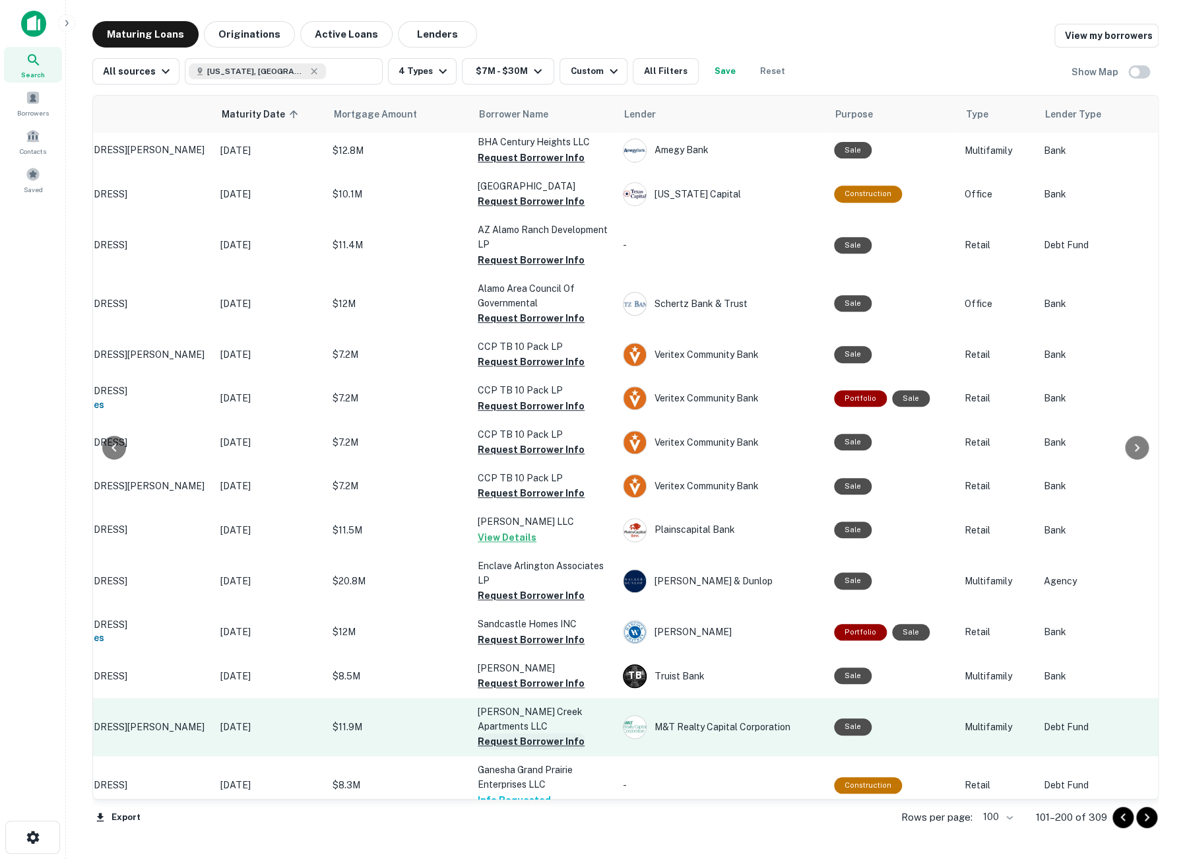
click at [517, 733] on button "Request Borrower Info" at bounding box center [531, 741] width 107 height 16
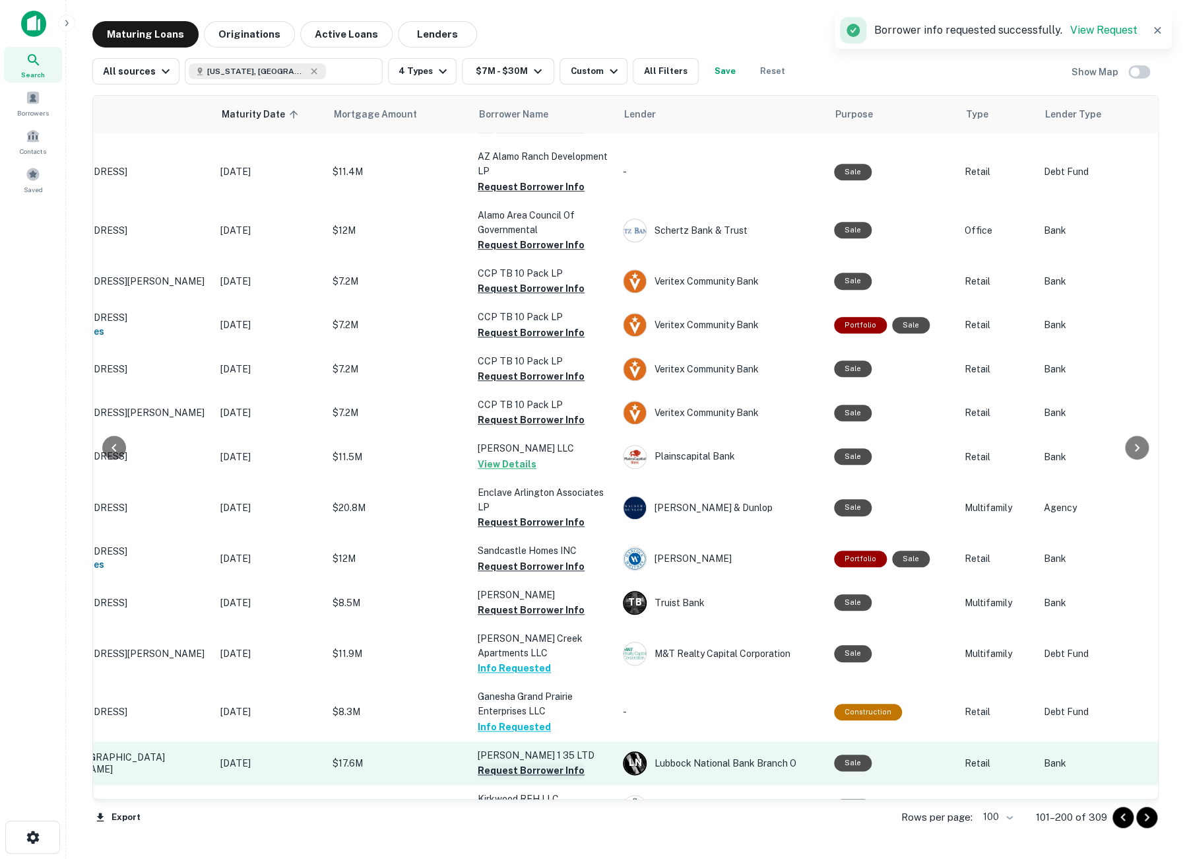
click at [513, 762] on button "Request Borrower Info" at bounding box center [531, 770] width 107 height 16
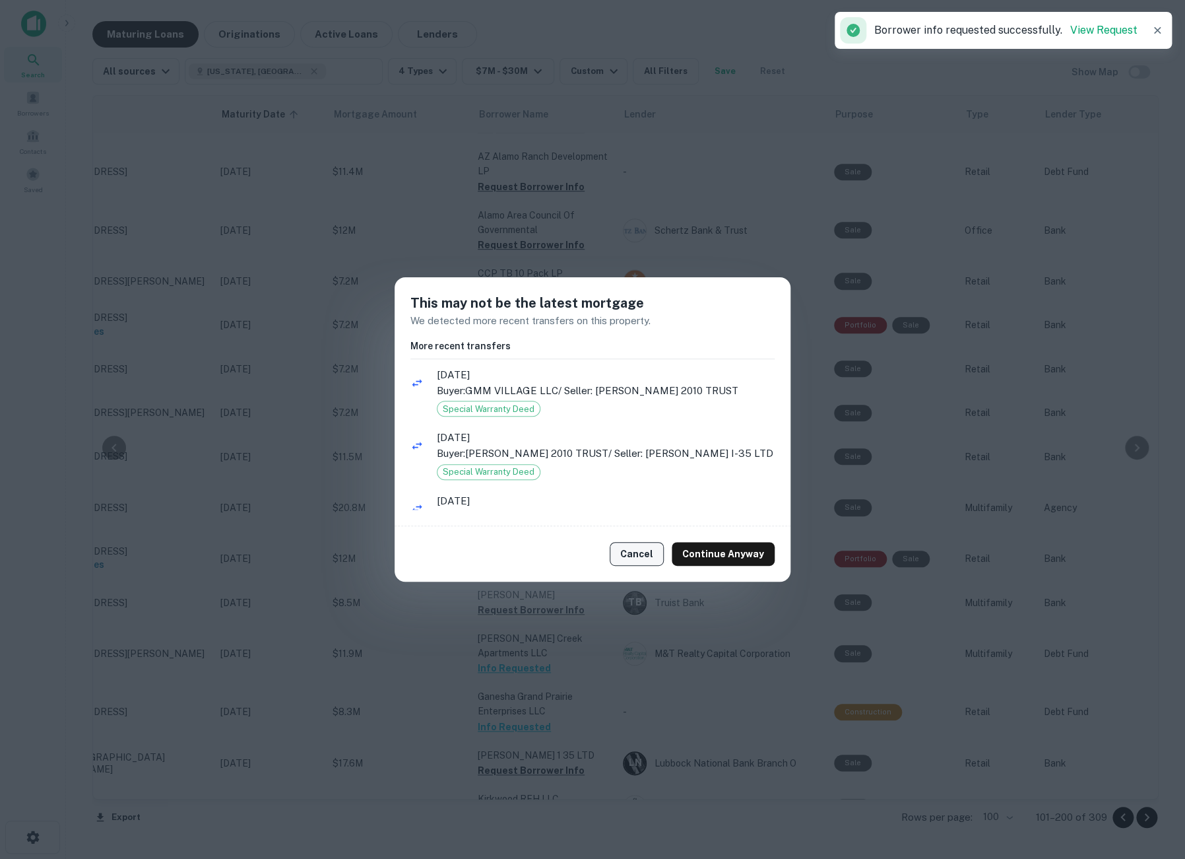
click at [634, 560] on button "Cancel" at bounding box center [637, 554] width 54 height 24
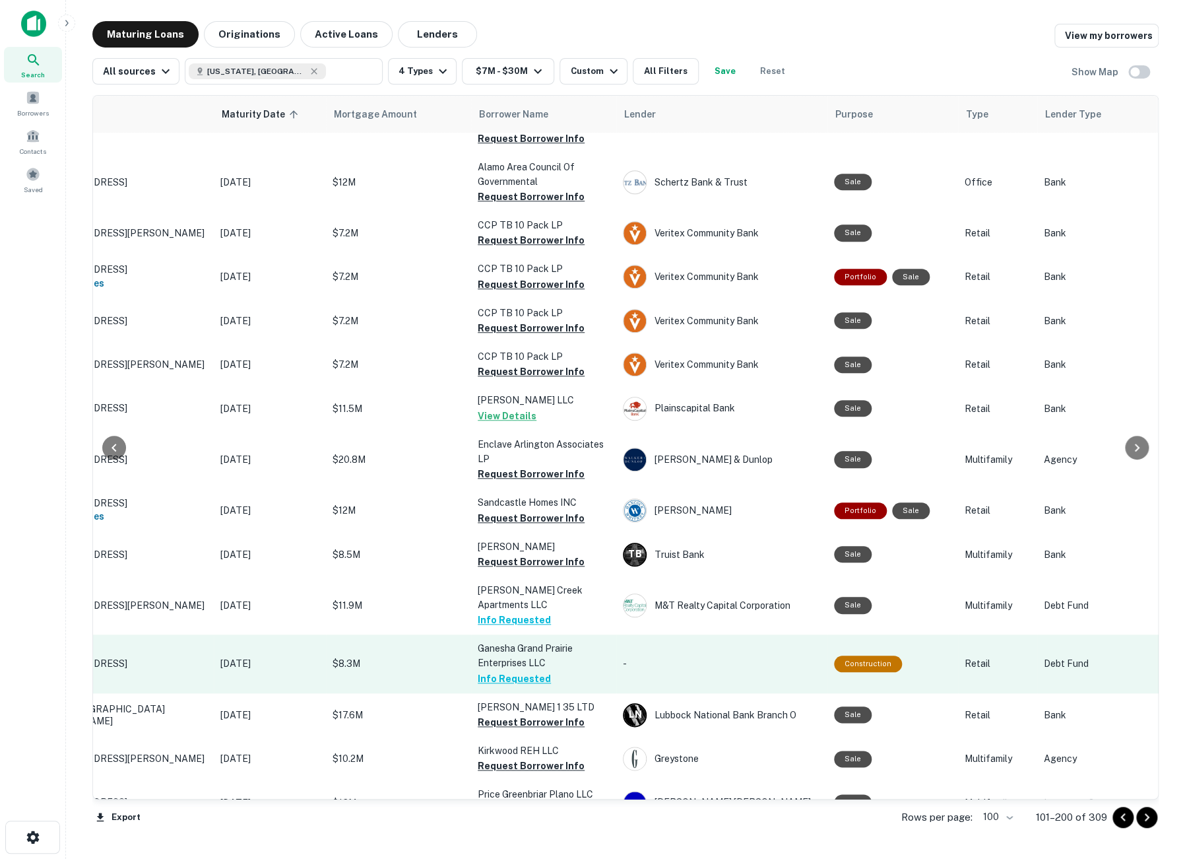
scroll to position [3080, 102]
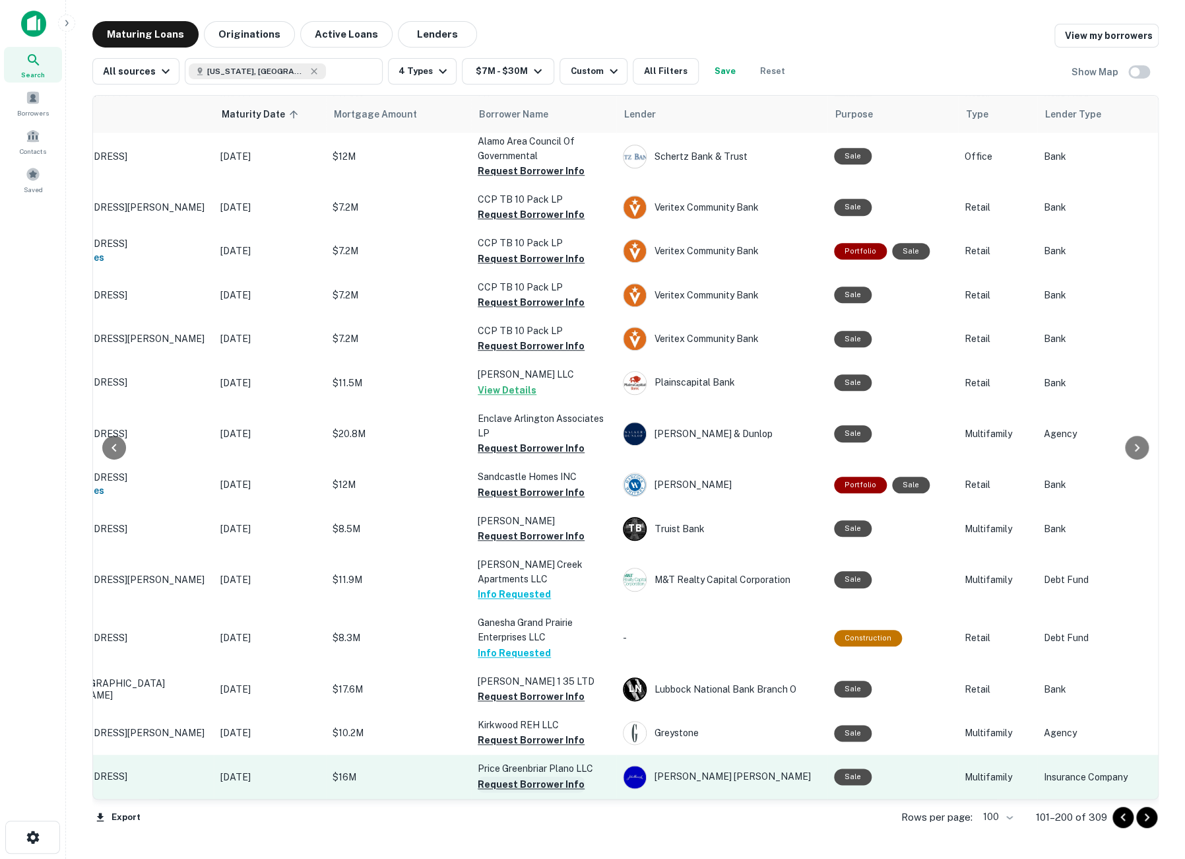
click at [544, 776] on button "Request Borrower Info" at bounding box center [531, 784] width 107 height 16
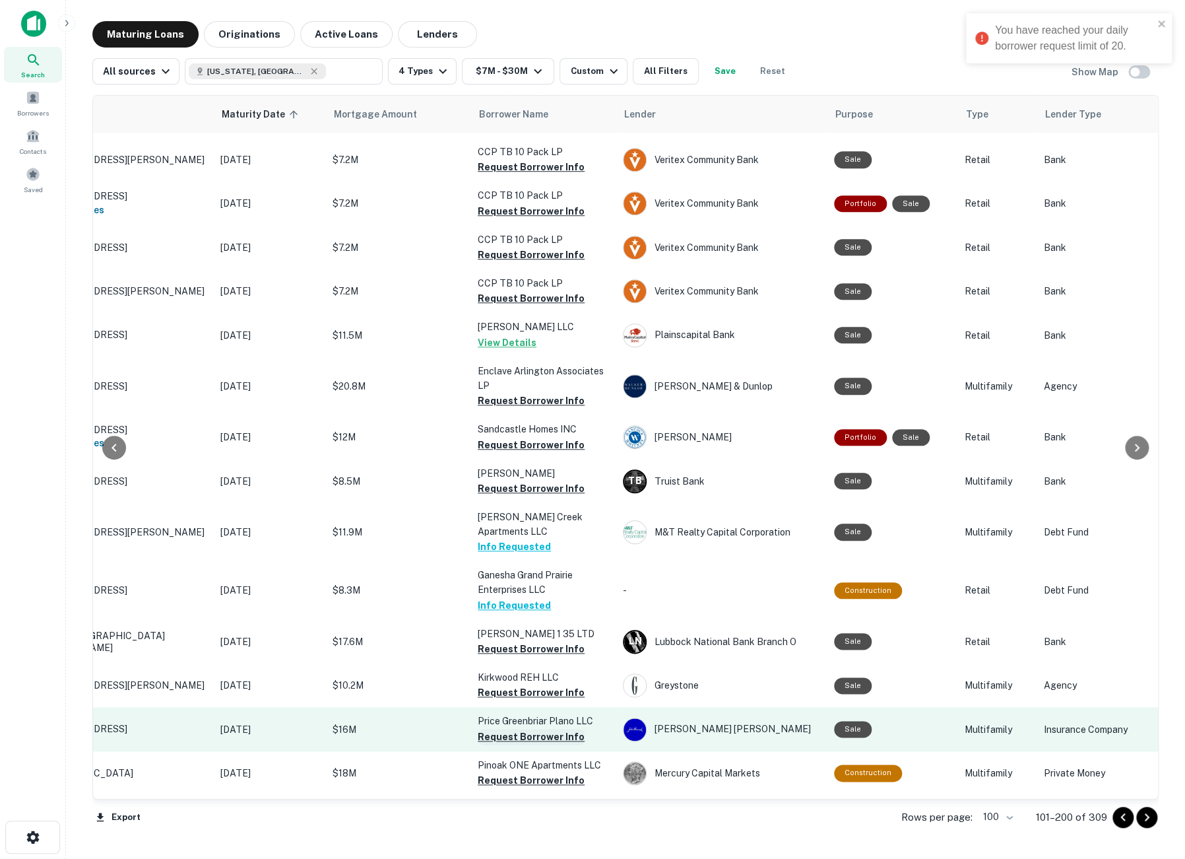
scroll to position [3153, 102]
